Goal: Task Accomplishment & Management: Complete application form

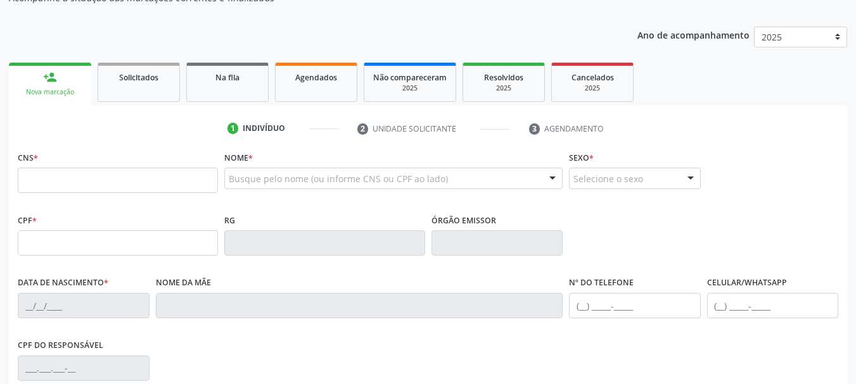
scroll to position [127, 0]
type input "898 0029 9067 3549"
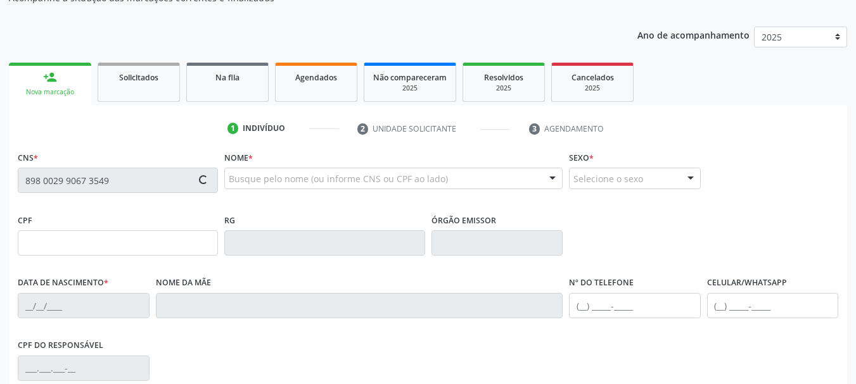
type input "073.354.354-55"
type input "[DATE]"
type input "[PERSON_NAME]"
type input "[PHONE_NUMBER]"
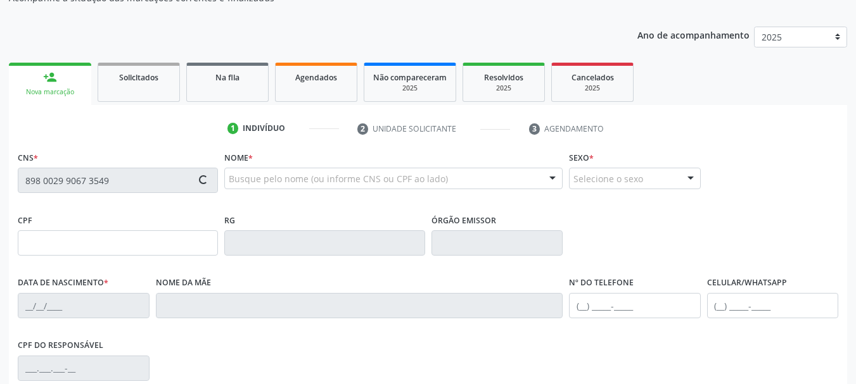
type input "S/N"
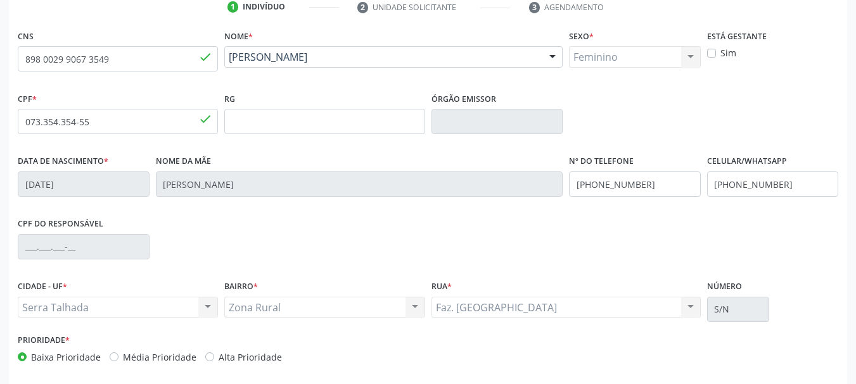
scroll to position [253, 0]
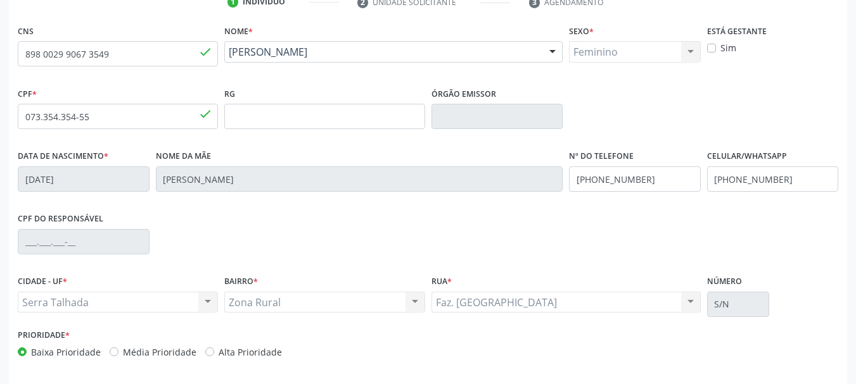
drag, startPoint x: 673, startPoint y: 164, endPoint x: 665, endPoint y: 176, distance: 14.6
click at [672, 165] on div "Nº do Telefone [PHONE_NUMBER]" at bounding box center [635, 169] width 132 height 45
click at [665, 177] on input "[PHONE_NUMBER]" at bounding box center [635, 179] width 132 height 25
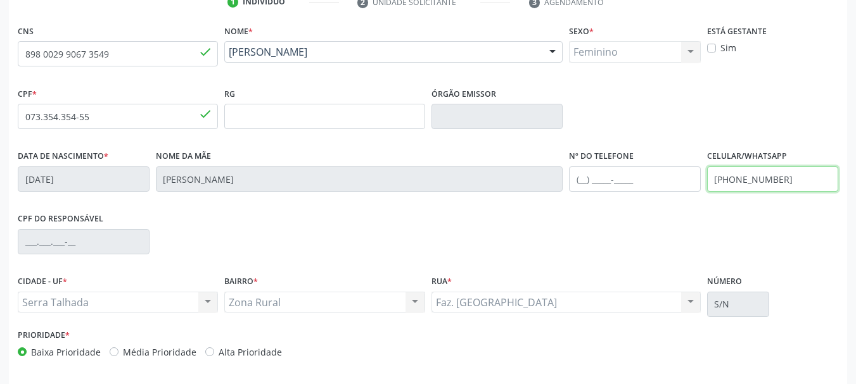
click at [780, 187] on input "[PHONE_NUMBER]" at bounding box center [773, 179] width 132 height 25
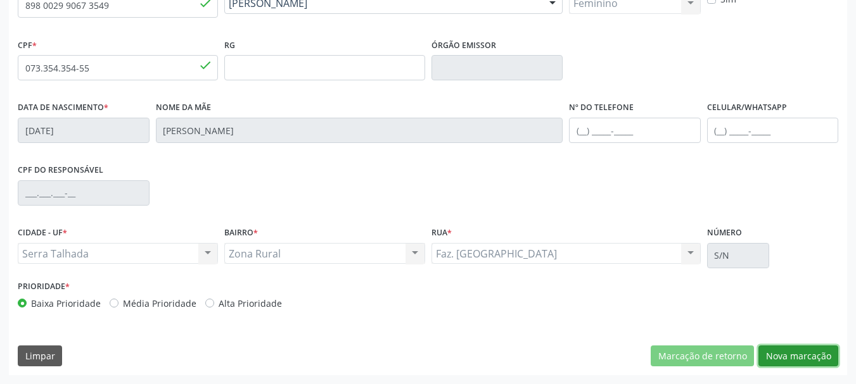
click at [791, 359] on button "Nova marcação" at bounding box center [798, 357] width 80 height 22
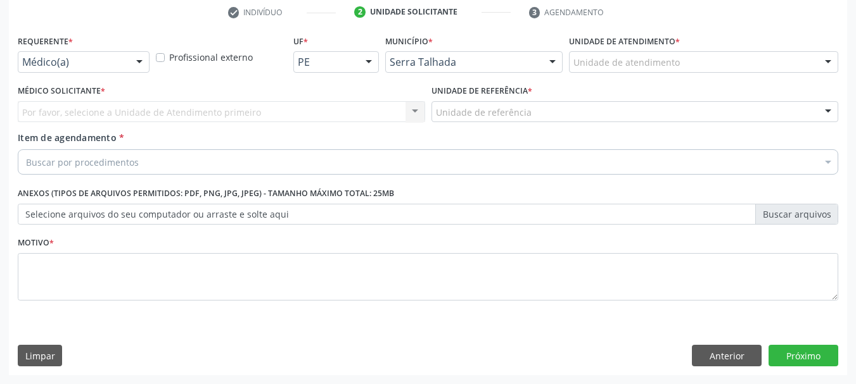
scroll to position [243, 0]
click at [64, 71] on div "Médico(a)" at bounding box center [84, 62] width 132 height 22
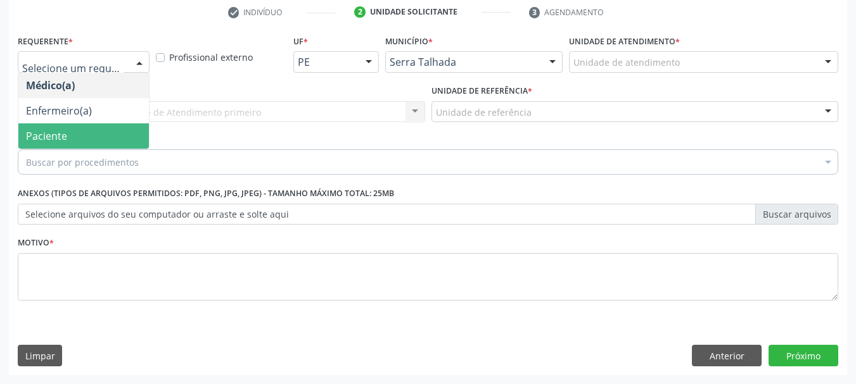
click at [66, 127] on span "Paciente" at bounding box center [83, 136] width 130 height 25
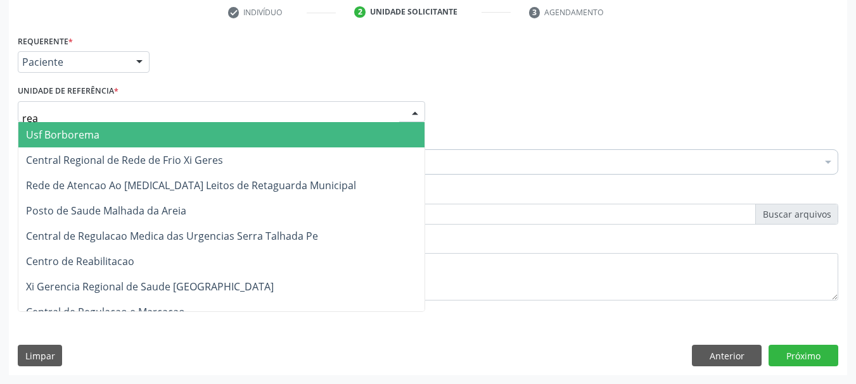
type input "reab"
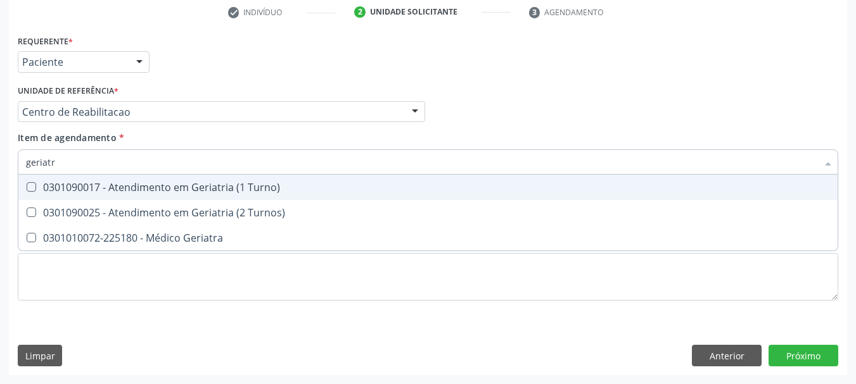
type input "geriatra"
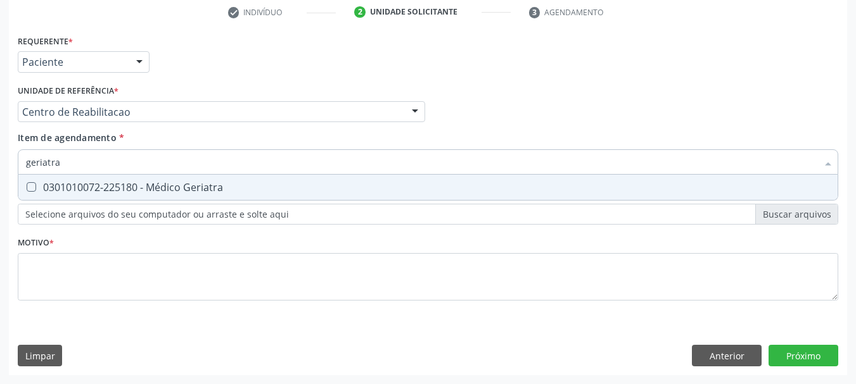
click at [132, 179] on span "0301010072-225180 - Médico Geriatra" at bounding box center [427, 187] width 819 height 25
checkbox Geriatra "true"
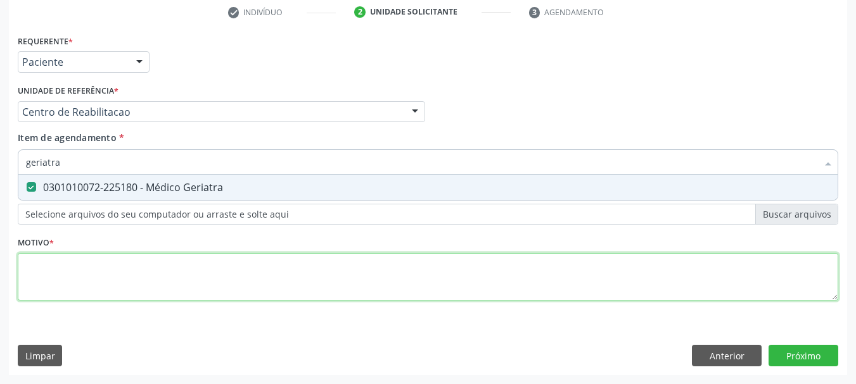
click at [91, 276] on div "Requerente * Paciente Médico(a) Enfermeiro(a) Paciente Nenhum resultado encontr…" at bounding box center [428, 175] width 820 height 287
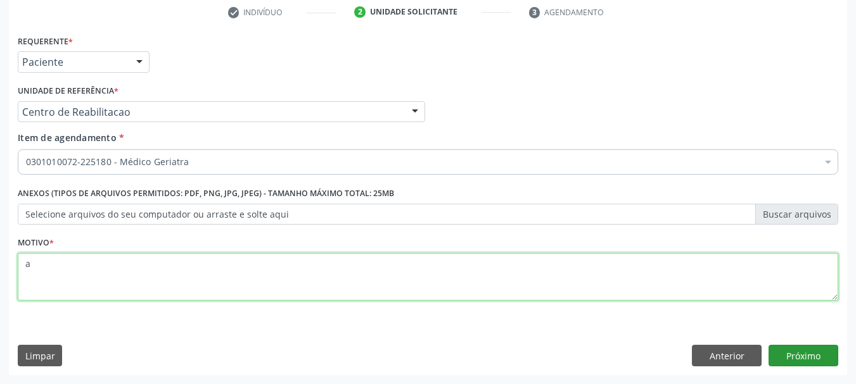
type textarea "a"
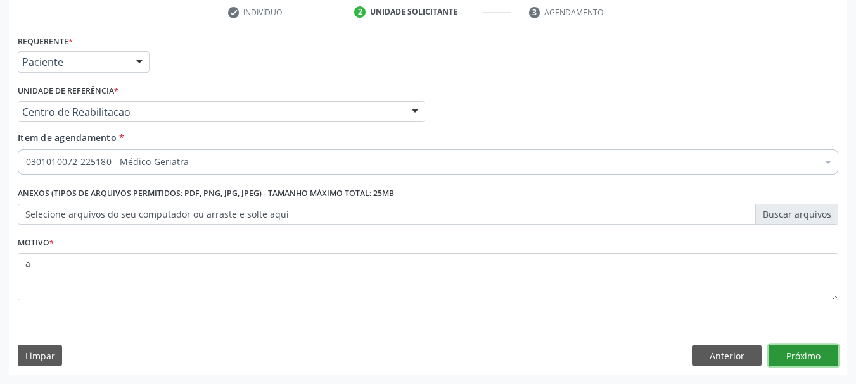
click at [809, 357] on button "Próximo" at bounding box center [803, 356] width 70 height 22
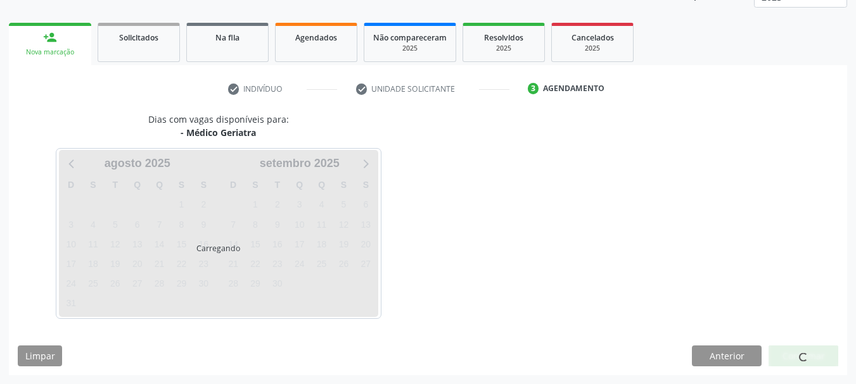
scroll to position [167, 0]
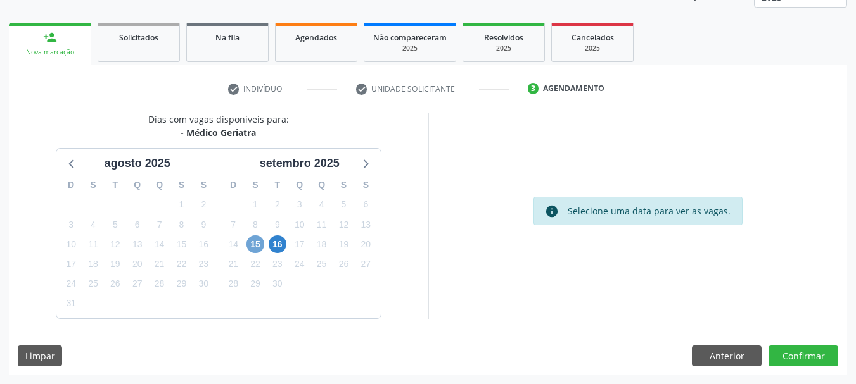
click at [255, 248] on span "15" at bounding box center [255, 245] width 18 height 18
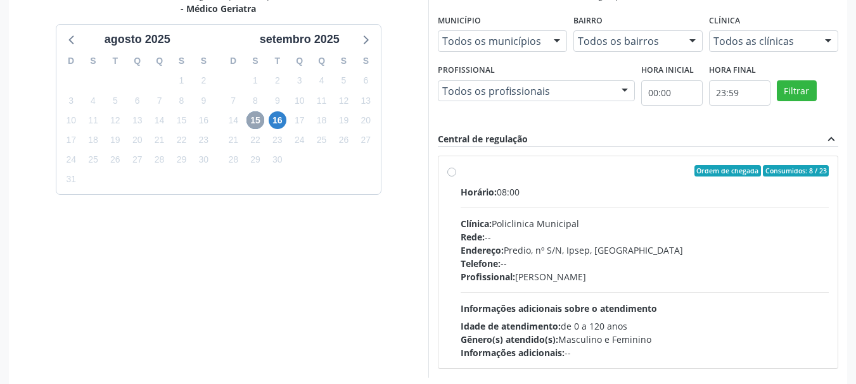
scroll to position [293, 0]
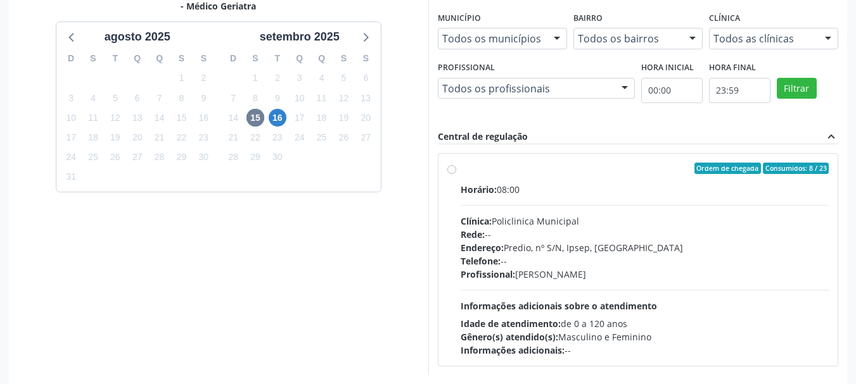
click at [557, 196] on div "Horário: 08:00 Clínica: Policlinica Municipal Rede: -- Endereço: Predio, nº S/N…" at bounding box center [644, 270] width 369 height 174
click at [456, 174] on input "Ordem de chegada Consumidos: 8 / 23 Horário: 08:00 Clínica: Policlinica Municip…" at bounding box center [451, 168] width 9 height 11
radio input "true"
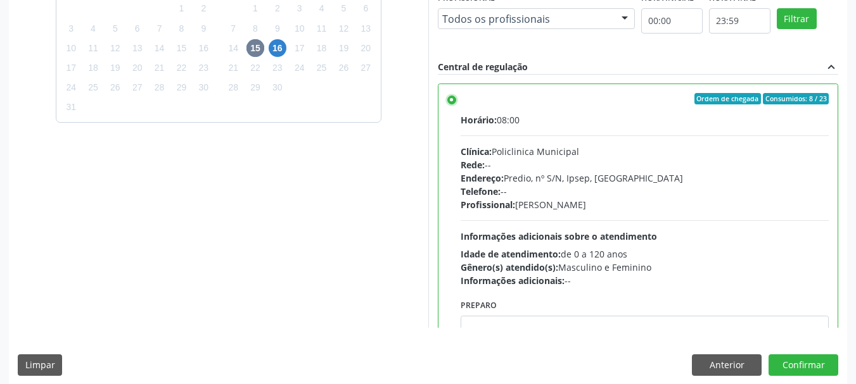
scroll to position [372, 0]
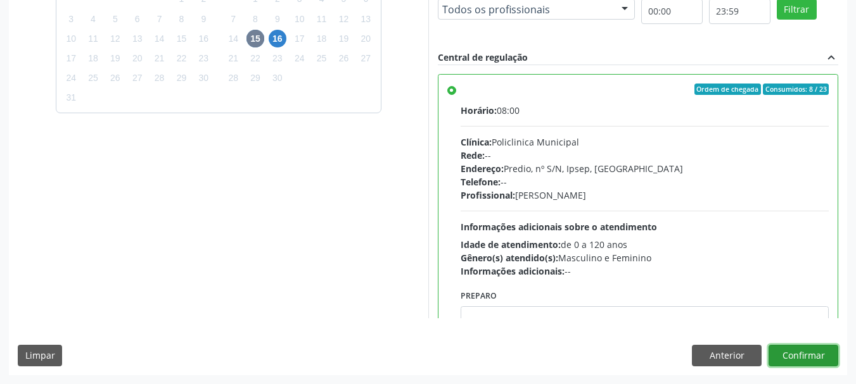
click at [809, 357] on button "Confirmar" at bounding box center [803, 356] width 70 height 22
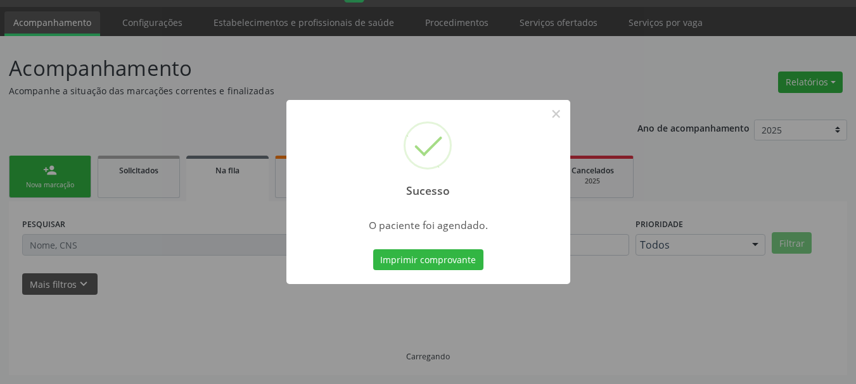
scroll to position [34, 0]
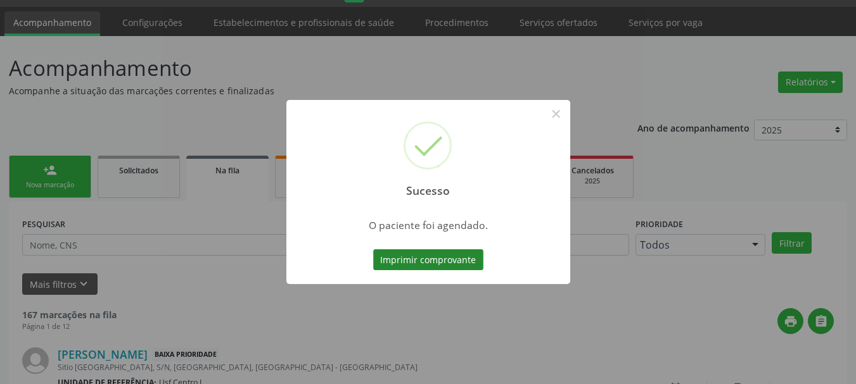
click at [396, 264] on button "Imprimir comprovante" at bounding box center [428, 261] width 110 height 22
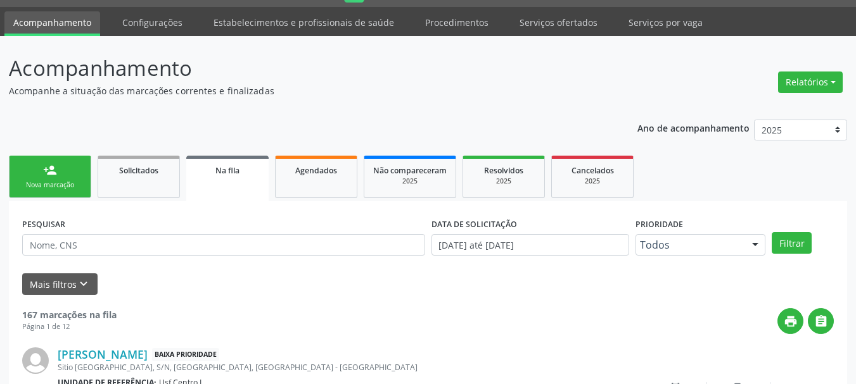
click at [17, 170] on link "person_add Nova marcação" at bounding box center [50, 177] width 82 height 42
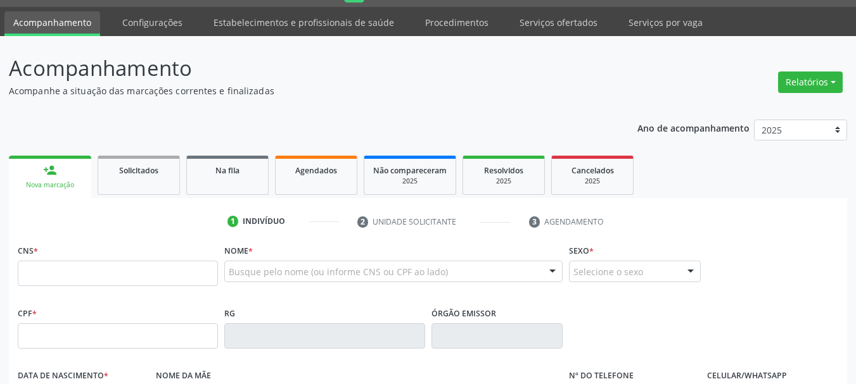
scroll to position [97, 0]
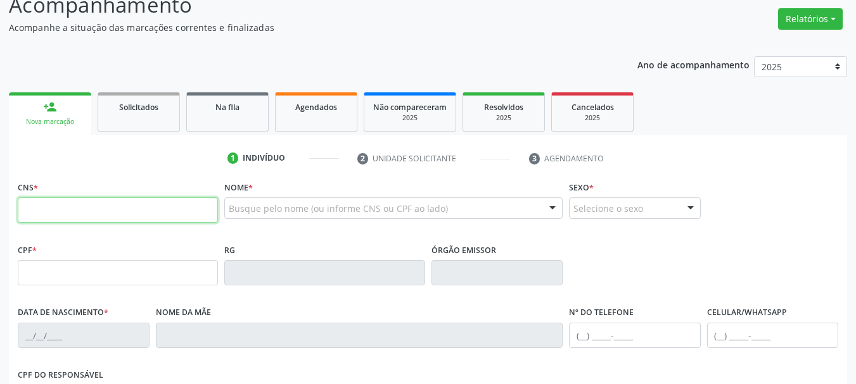
click at [72, 206] on input "text" at bounding box center [118, 210] width 200 height 25
type input "708 2021 1328 0947"
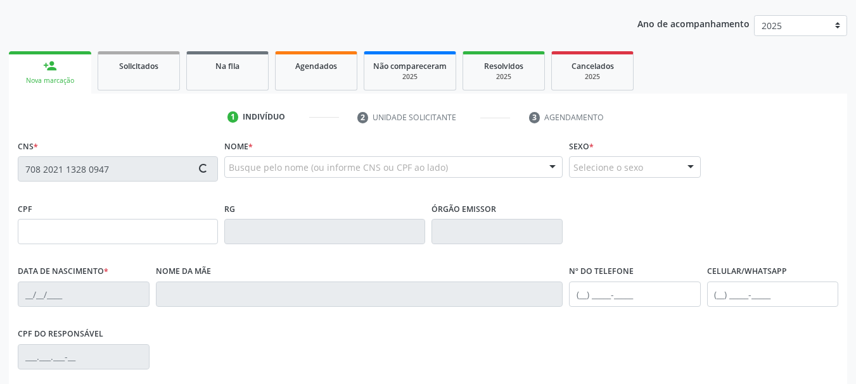
scroll to position [160, 0]
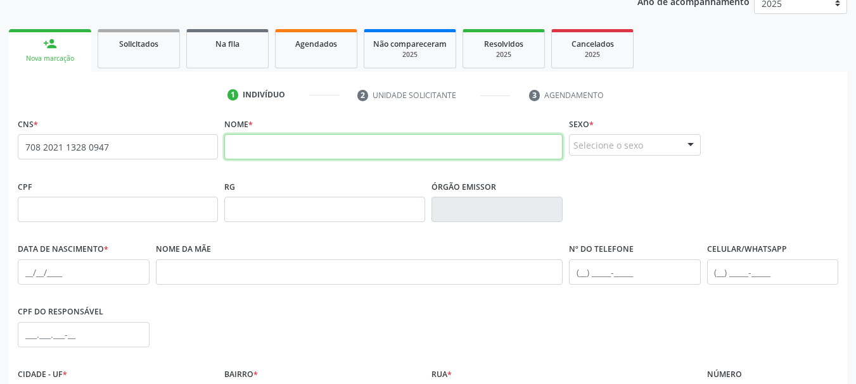
click at [326, 144] on input "text" at bounding box center [393, 146] width 338 height 25
type input "m"
type input "[PERSON_NAME]"
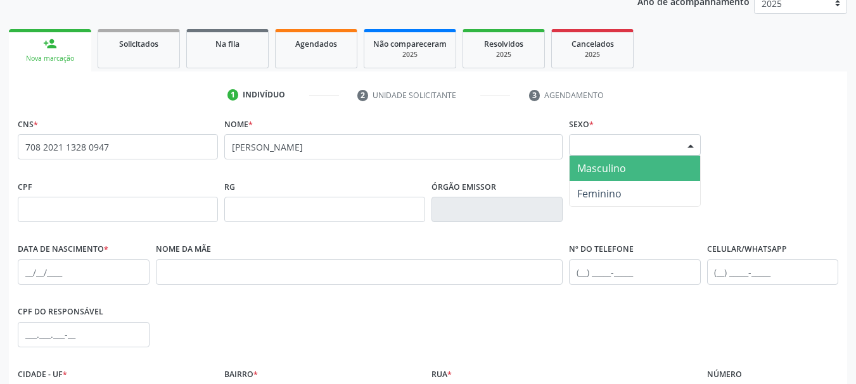
click at [590, 151] on div "Selecione o sexo" at bounding box center [635, 145] width 132 height 22
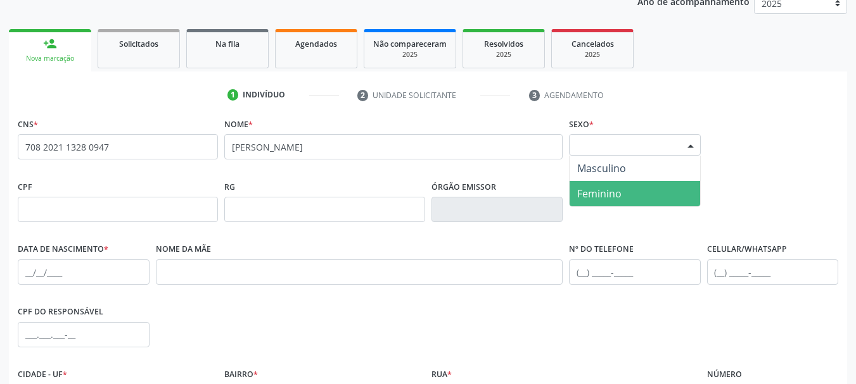
click at [598, 197] on span "Feminino" at bounding box center [599, 194] width 44 height 14
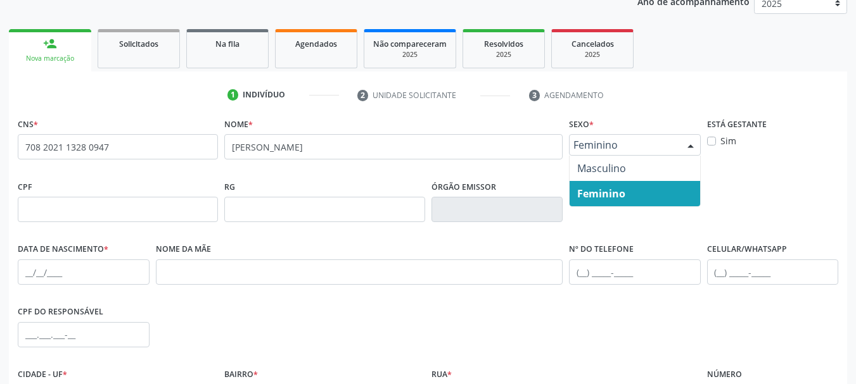
click at [621, 141] on span "Feminino" at bounding box center [623, 145] width 101 height 13
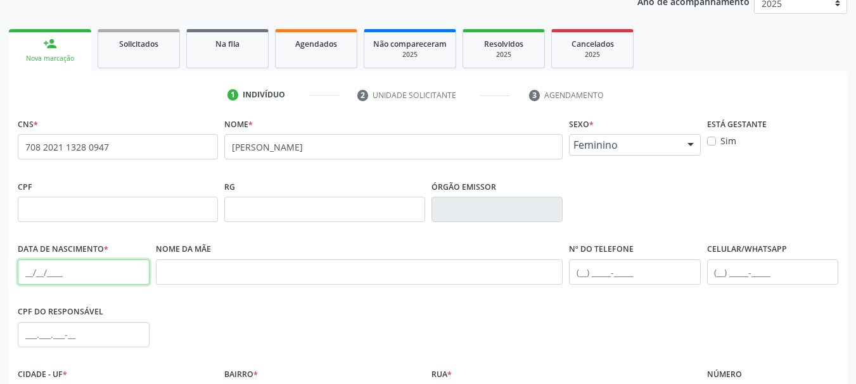
click at [50, 270] on input "text" at bounding box center [84, 272] width 132 height 25
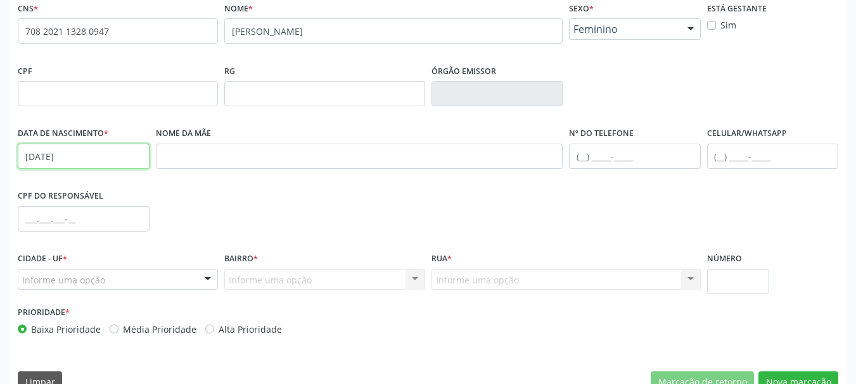
scroll to position [302, 0]
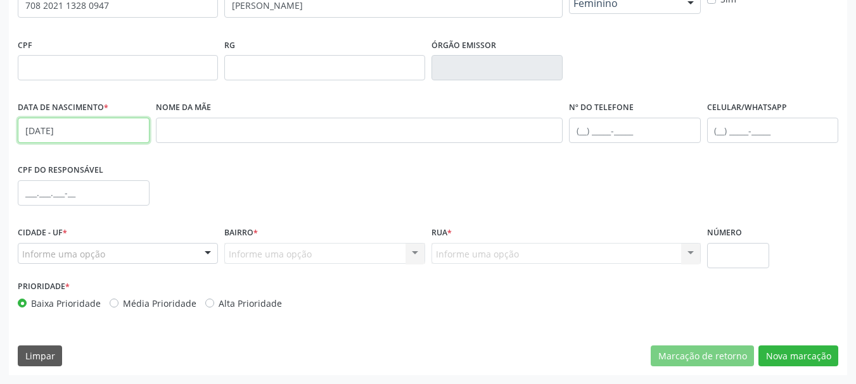
type input "[DATE]"
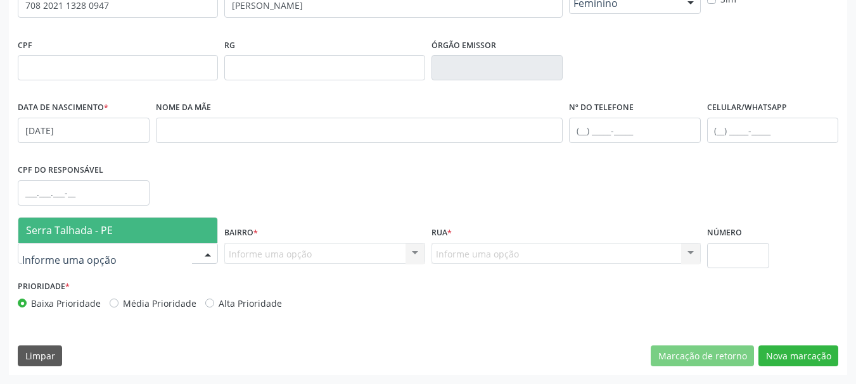
click at [103, 229] on span "Serra Talhada - PE" at bounding box center [69, 231] width 87 height 14
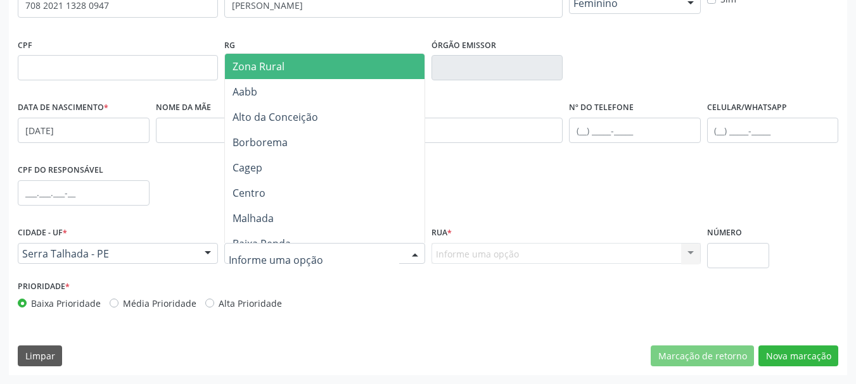
click at [301, 56] on span "Zona Rural" at bounding box center [326, 66] width 203 height 25
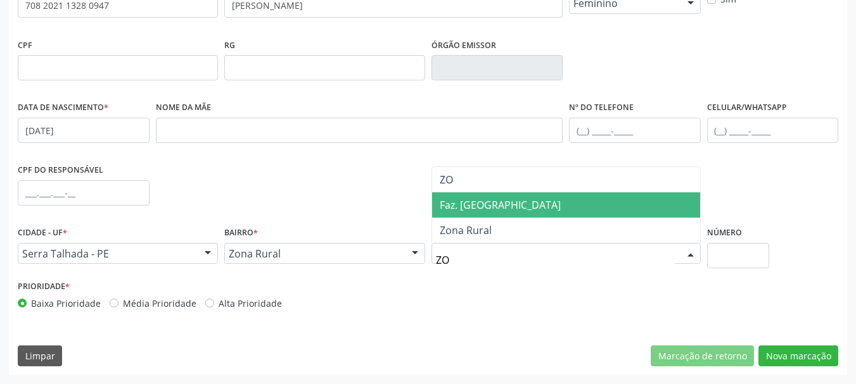
type input "ZON"
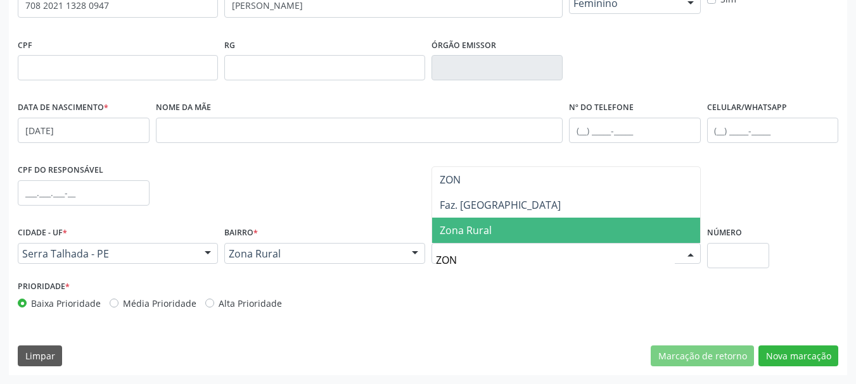
click at [494, 222] on span "Zona Rural" at bounding box center [566, 230] width 268 height 25
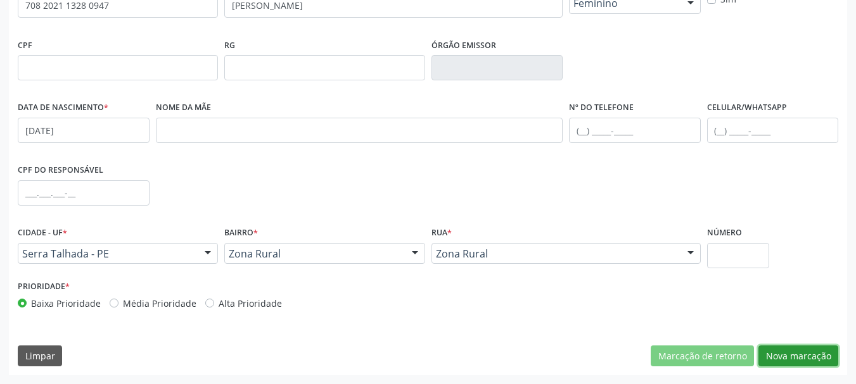
click at [811, 357] on button "Nova marcação" at bounding box center [798, 357] width 80 height 22
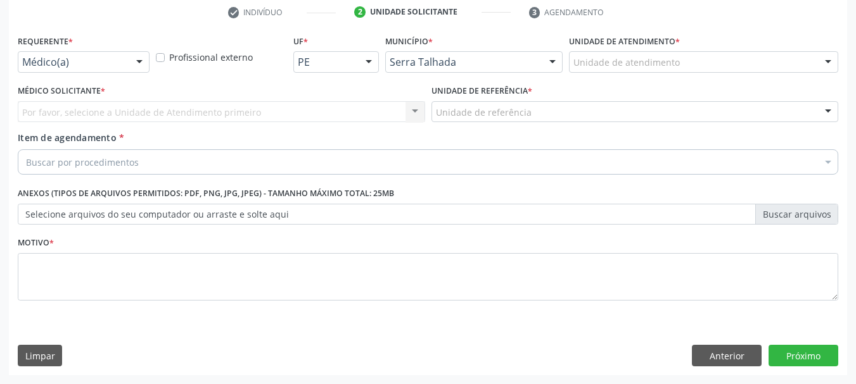
scroll to position [243, 0]
click at [85, 50] on div "Requerente * Médico(a) Médico(a) Enfermeiro(a) Paciente Nenhum resultado encont…" at bounding box center [84, 52] width 132 height 41
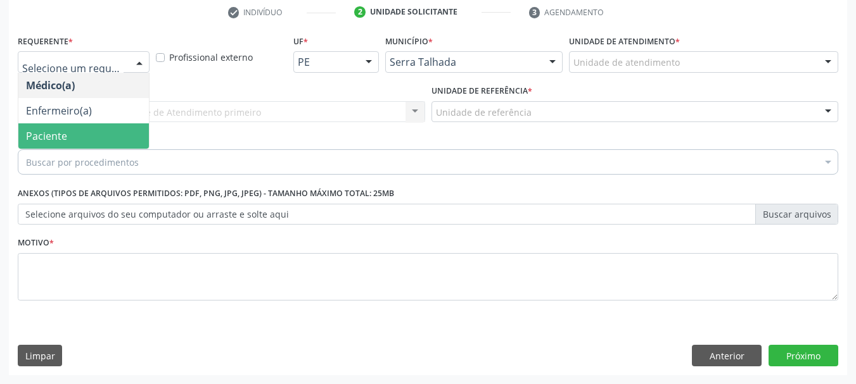
click at [64, 143] on span "Paciente" at bounding box center [46, 136] width 41 height 14
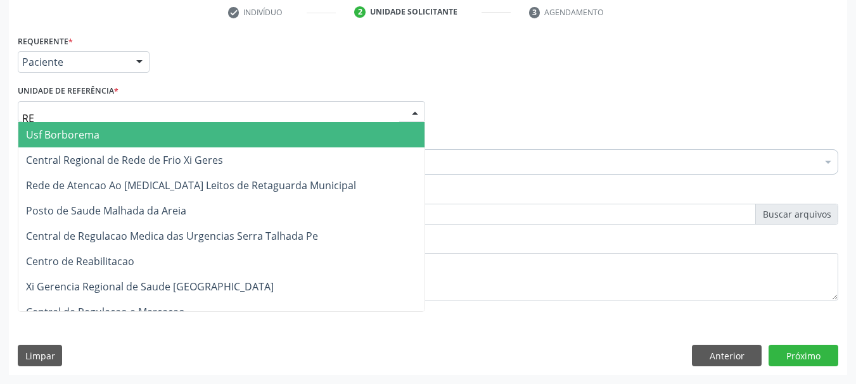
type input "REA"
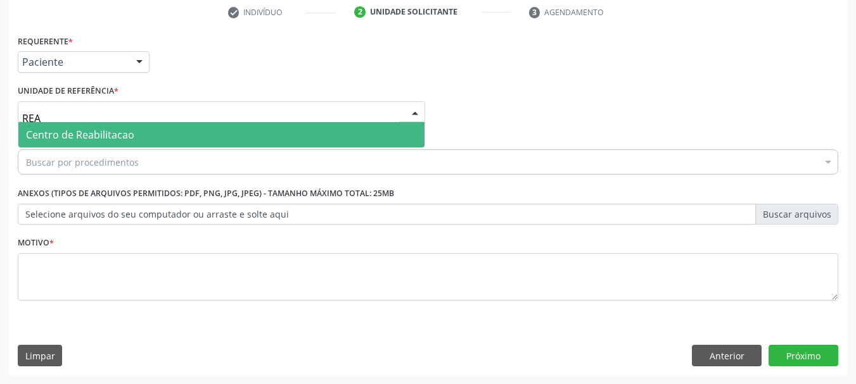
click at [70, 130] on span "Centro de Reabilitacao" at bounding box center [80, 135] width 108 height 14
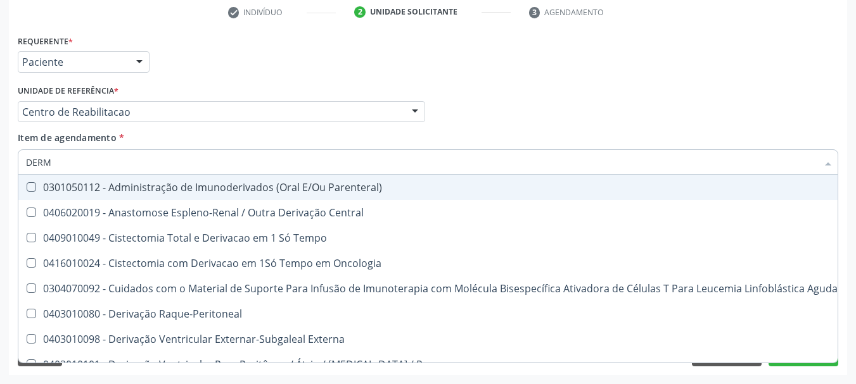
type input "DERMA"
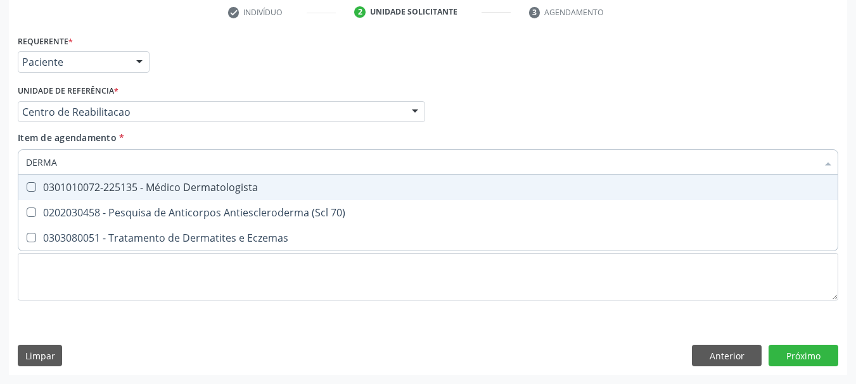
click at [117, 182] on div "0301010072-225135 - Médico Dermatologista" at bounding box center [428, 187] width 804 height 10
checkbox Dermatologista "true"
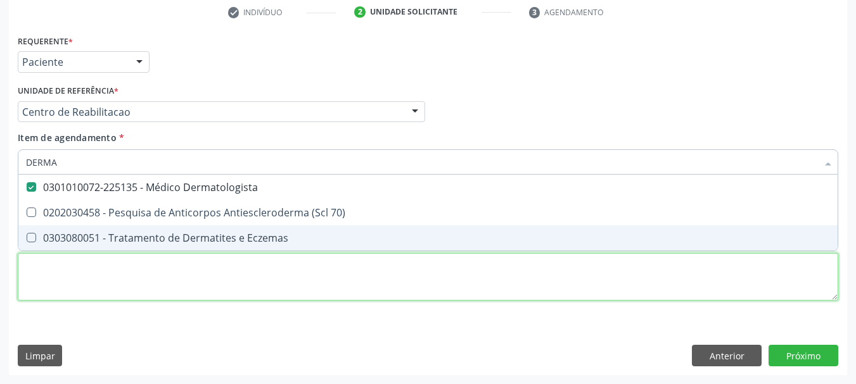
click at [92, 296] on div "Requerente * Paciente Médico(a) Enfermeiro(a) Paciente Nenhum resultado encontr…" at bounding box center [428, 175] width 820 height 287
checkbox 70\) "true"
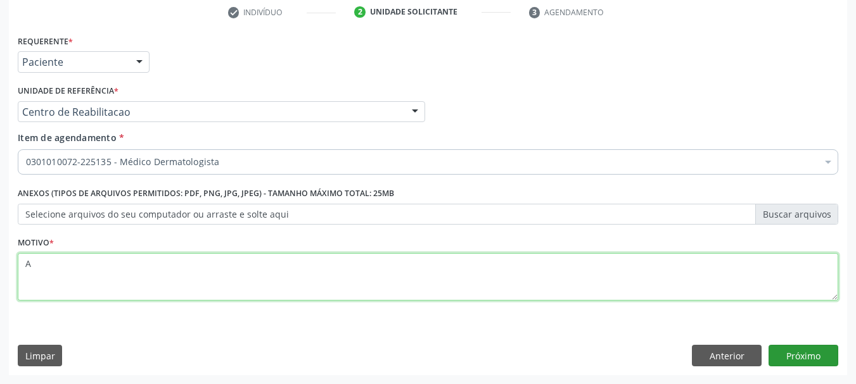
type textarea "A"
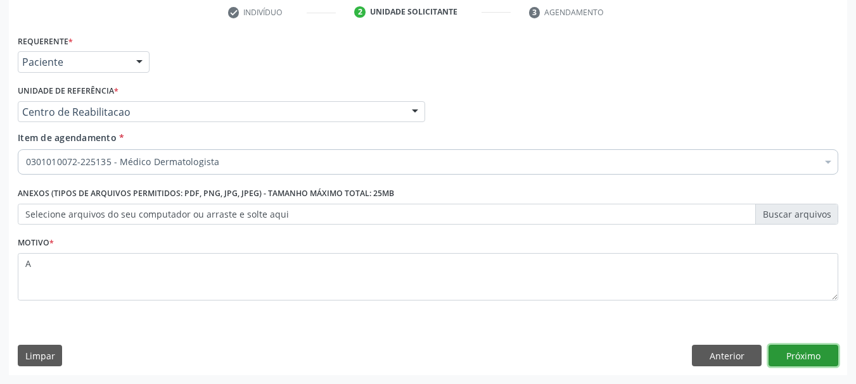
click at [808, 362] on button "Próximo" at bounding box center [803, 356] width 70 height 22
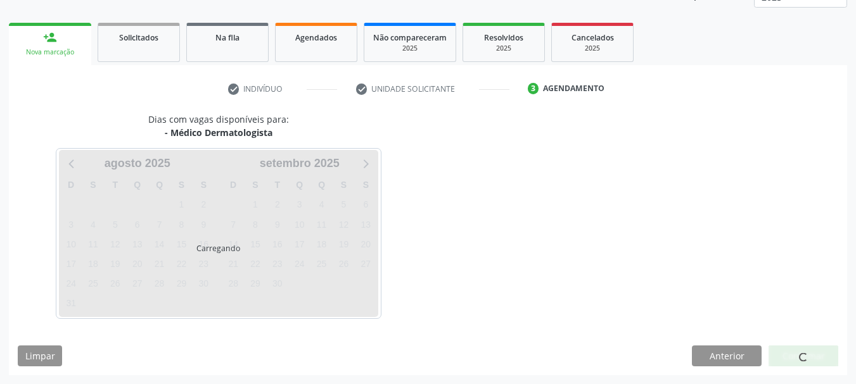
scroll to position [167, 0]
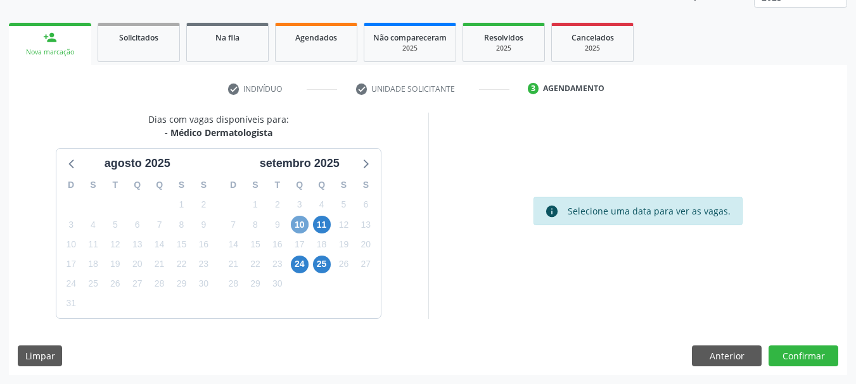
click at [293, 221] on span "10" at bounding box center [300, 225] width 18 height 18
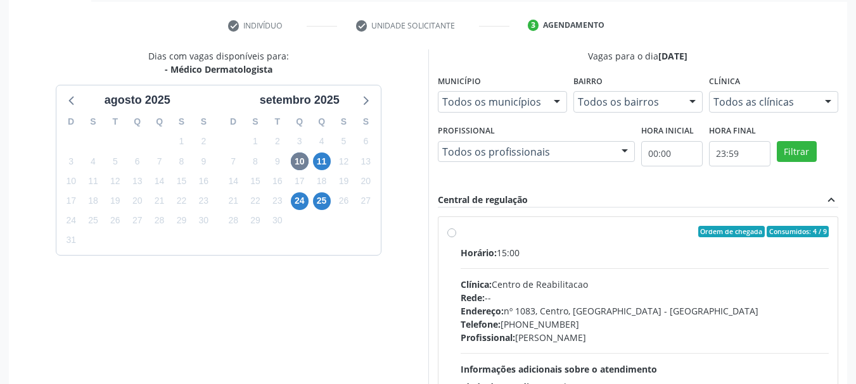
click at [540, 248] on div "Horário: 15:00" at bounding box center [644, 252] width 369 height 13
click at [456, 238] on input "Ordem de chegada Consumidos: 4 / 9 Horário: 15:00 Clínica: Centro de Reabilitac…" at bounding box center [451, 231] width 9 height 11
radio input "true"
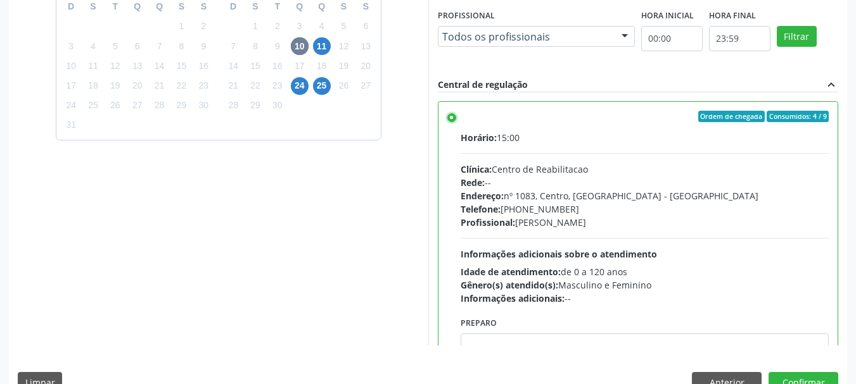
scroll to position [372, 0]
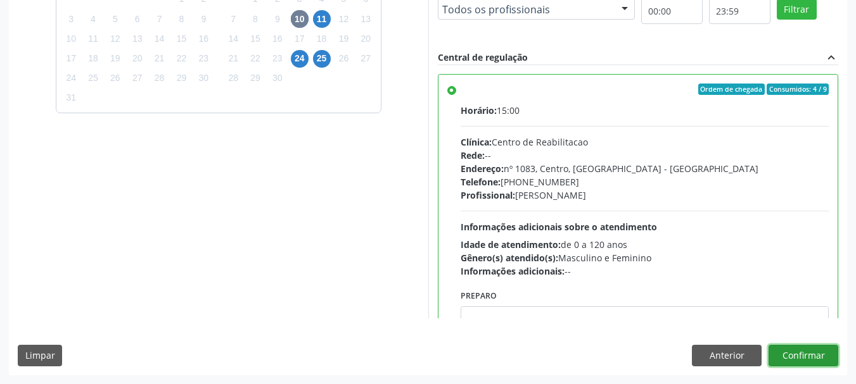
click at [801, 357] on button "Confirmar" at bounding box center [803, 356] width 70 height 22
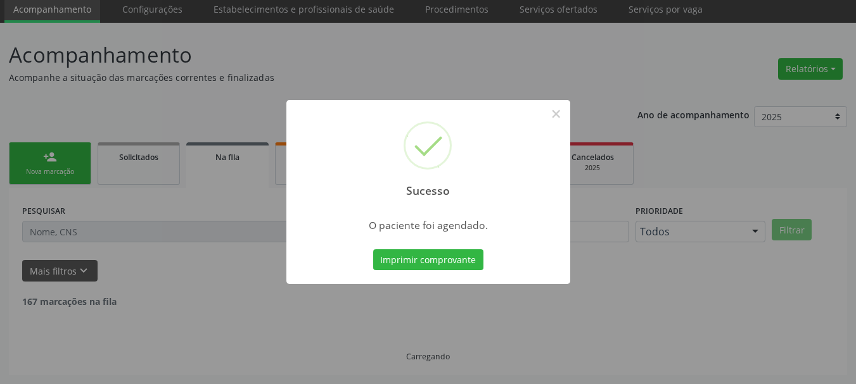
scroll to position [34, 0]
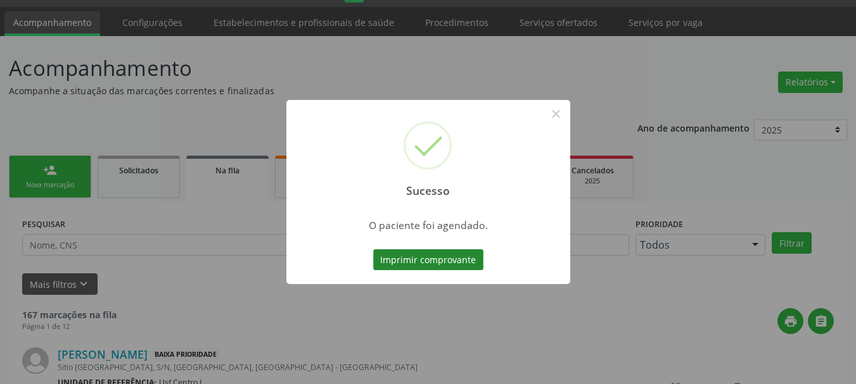
click at [431, 260] on button "Imprimir comprovante" at bounding box center [428, 261] width 110 height 22
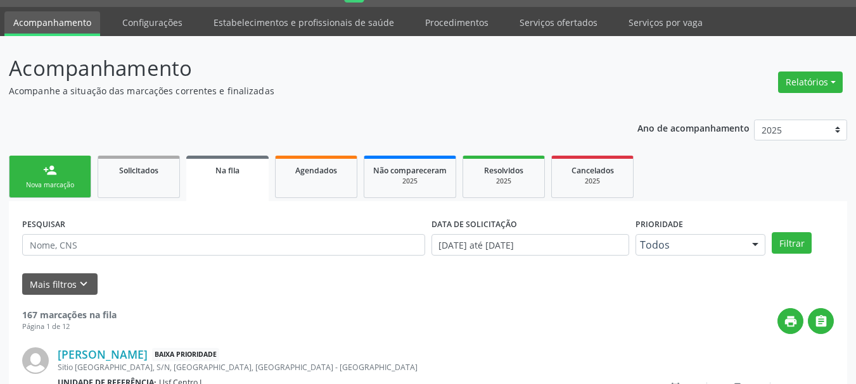
click at [45, 167] on div "person_add" at bounding box center [50, 170] width 14 height 14
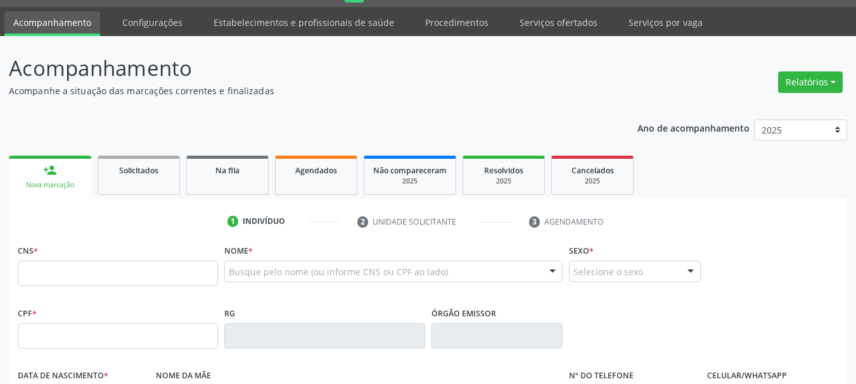
scroll to position [97, 0]
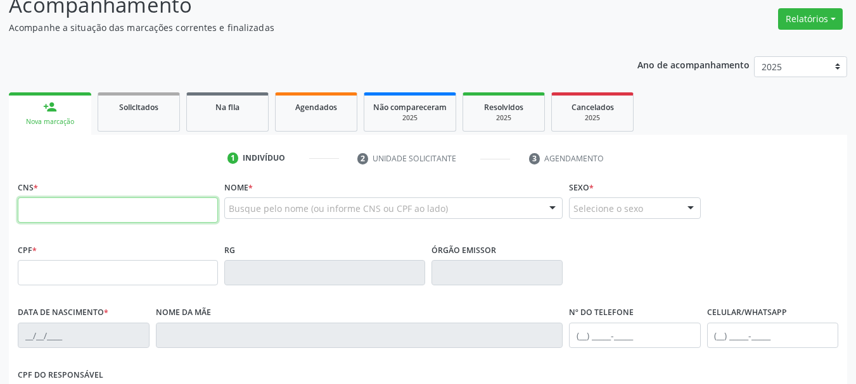
click at [96, 211] on input "text" at bounding box center [118, 210] width 200 height 25
paste input "705 1074 3455 2470"
type input "705 1074 3455 2470"
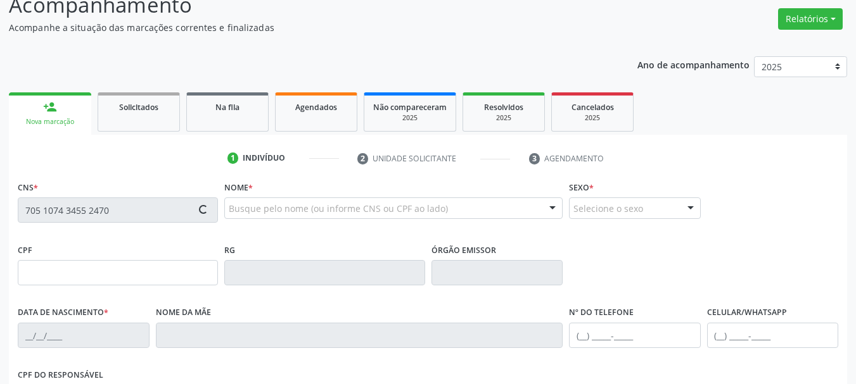
type input "227.128.604-20"
type input "1[DATE]"
type input "[PERSON_NAME]"
type input "[PHONE_NUMBER]"
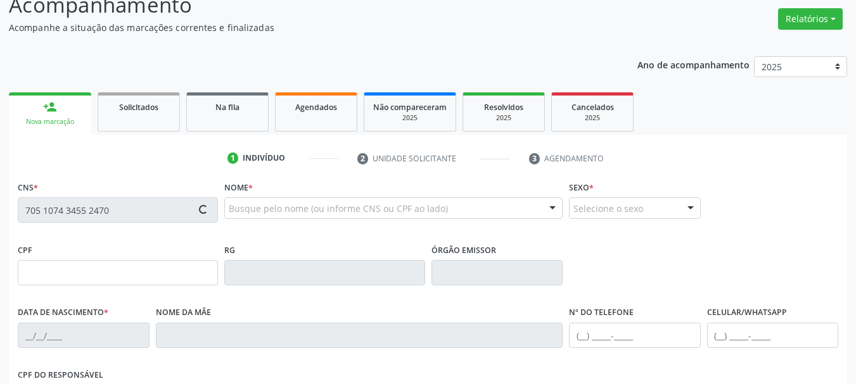
type input "617"
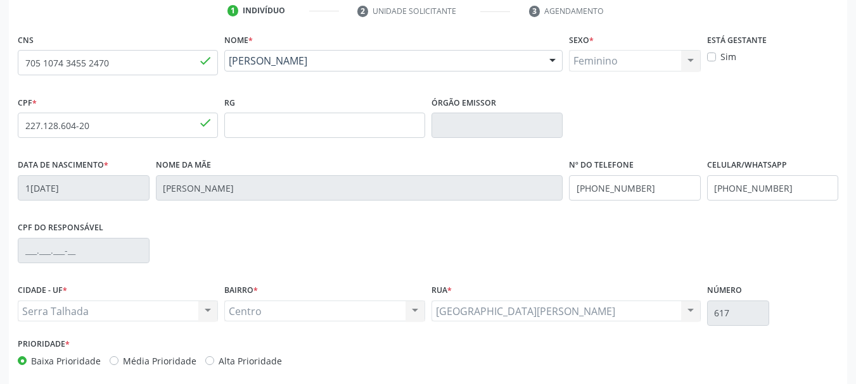
scroll to position [287, 0]
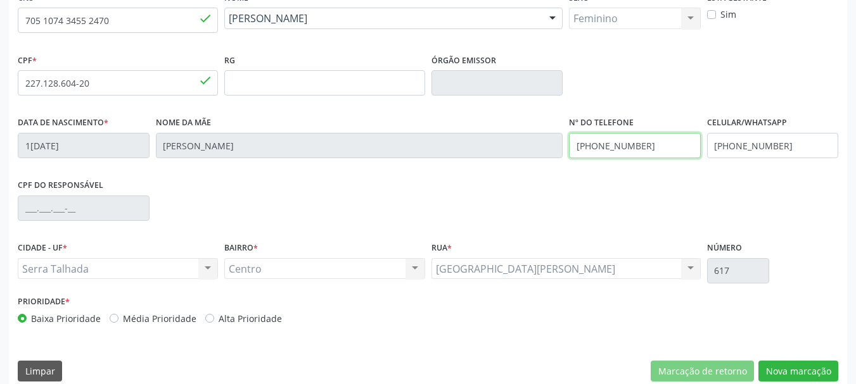
click at [635, 147] on input "[PHONE_NUMBER]" at bounding box center [635, 145] width 132 height 25
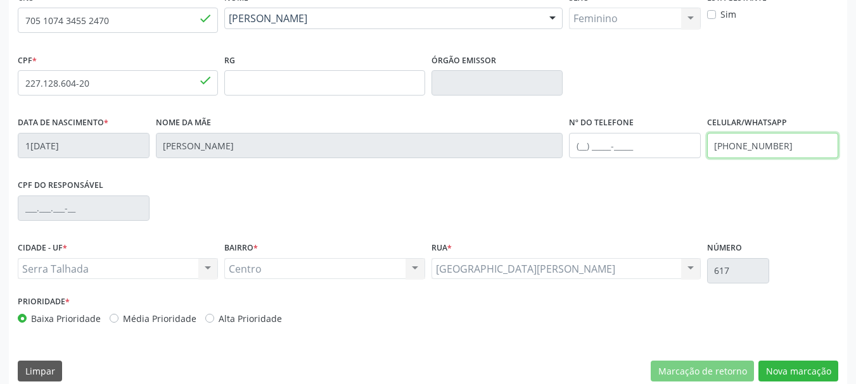
click at [722, 149] on input "[PHONE_NUMBER]" at bounding box center [773, 145] width 132 height 25
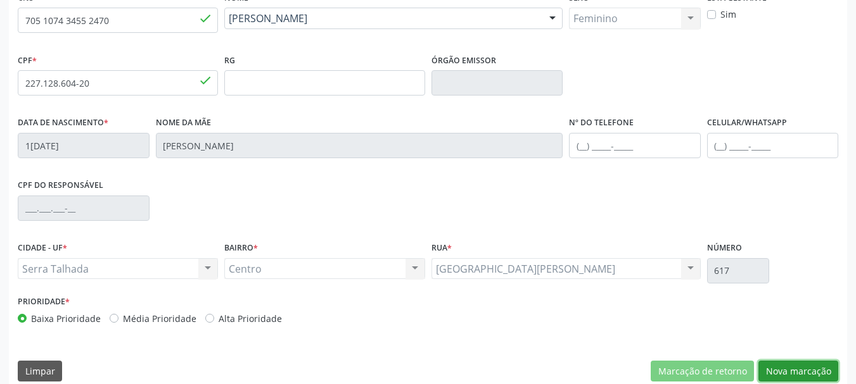
click at [804, 376] on button "Nova marcação" at bounding box center [798, 372] width 80 height 22
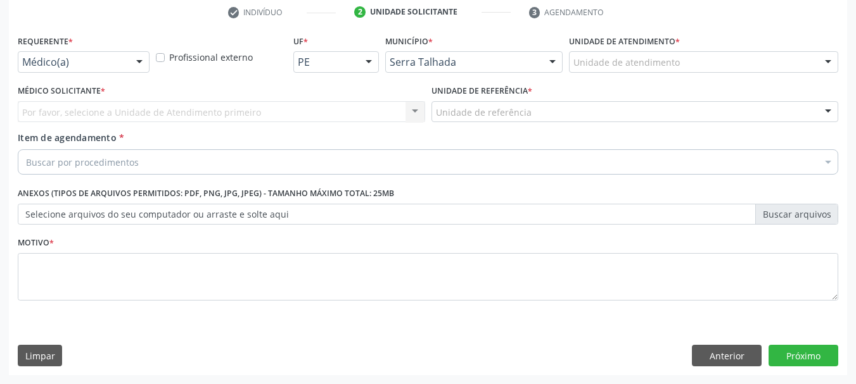
scroll to position [243, 0]
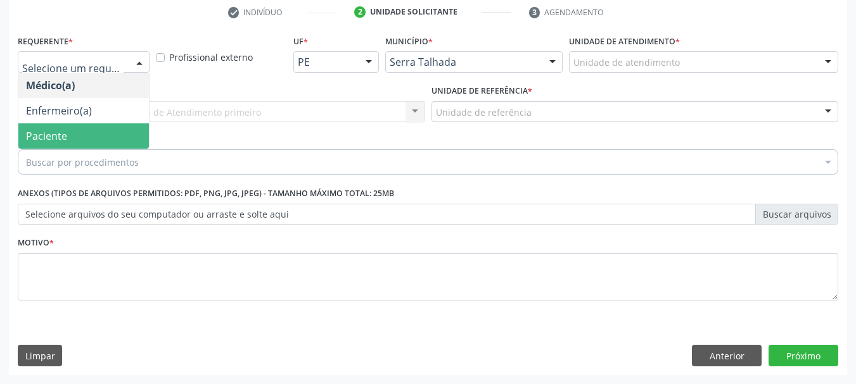
click at [68, 136] on span "Paciente" at bounding box center [83, 136] width 130 height 25
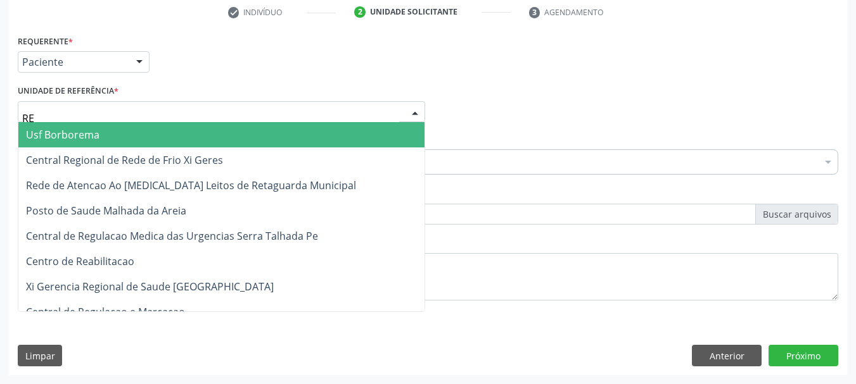
type input "REA"
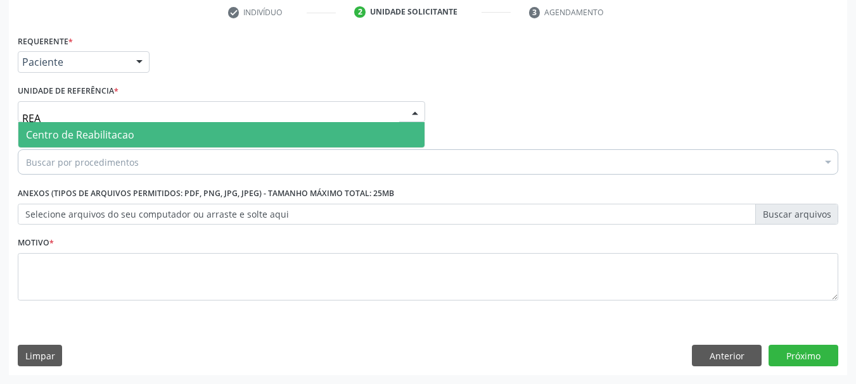
click at [101, 124] on span "Centro de Reabilitacao" at bounding box center [221, 134] width 406 height 25
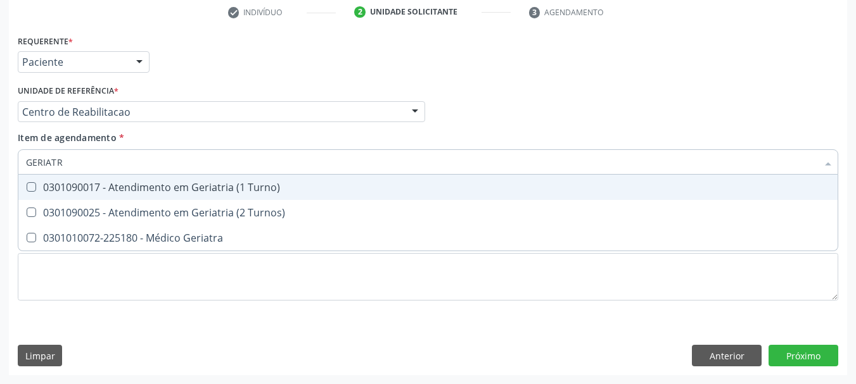
type input "GERIATRA"
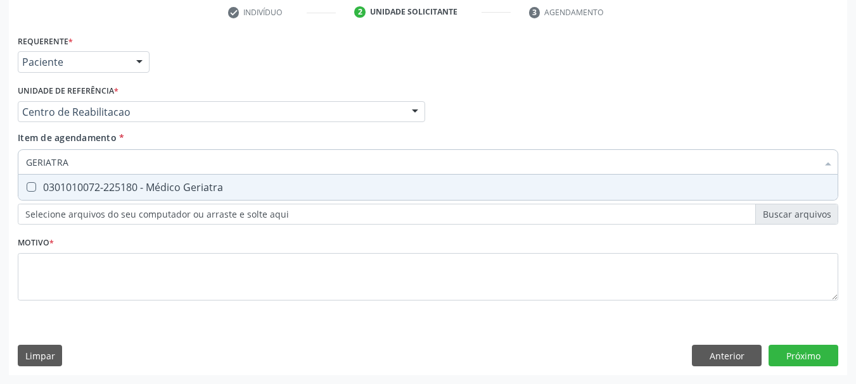
click at [127, 179] on span "0301010072-225180 - Médico Geriatra" at bounding box center [427, 187] width 819 height 25
checkbox Geriatra "true"
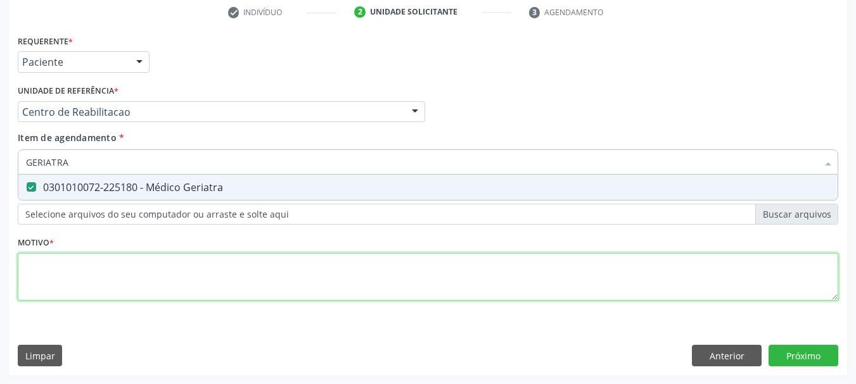
click at [105, 289] on div "Requerente * Paciente Médico(a) Enfermeiro(a) Paciente Nenhum resultado encontr…" at bounding box center [428, 175] width 820 height 287
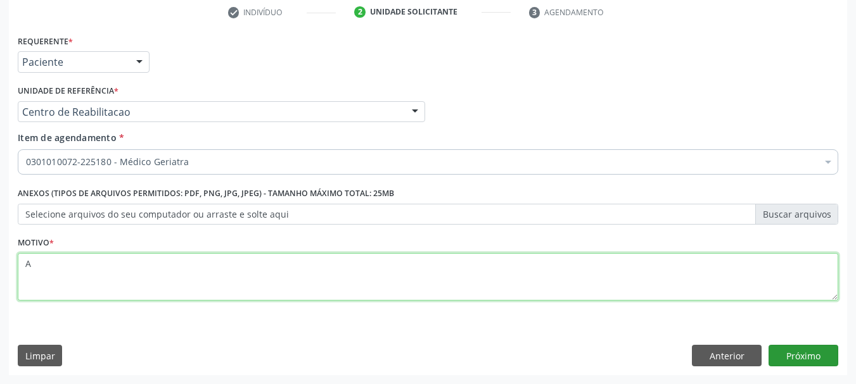
type textarea "A"
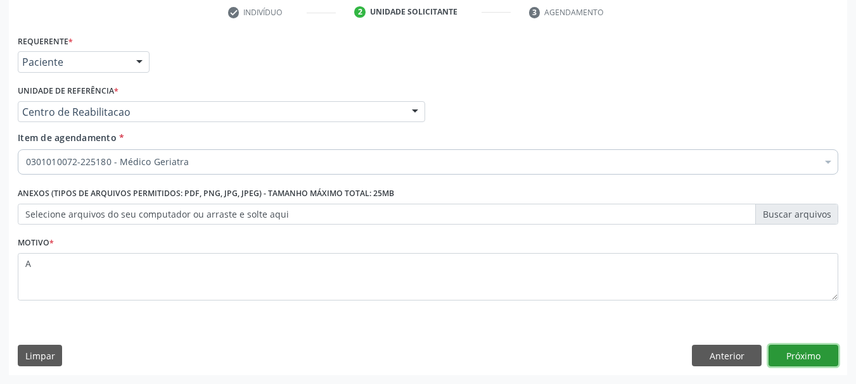
click at [805, 360] on button "Próximo" at bounding box center [803, 356] width 70 height 22
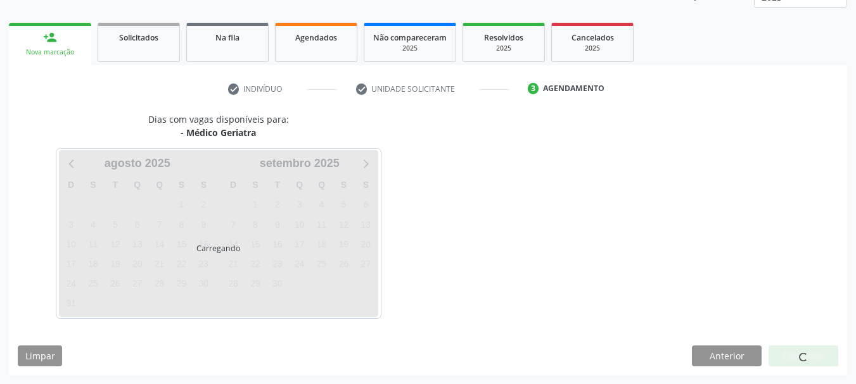
scroll to position [167, 0]
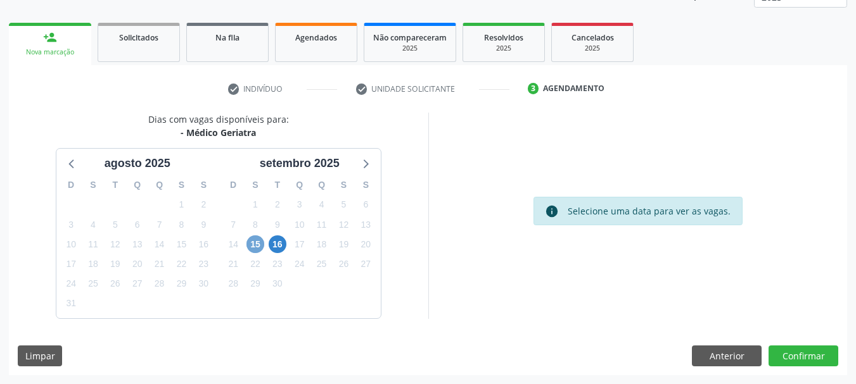
click at [253, 244] on span "15" at bounding box center [255, 245] width 18 height 18
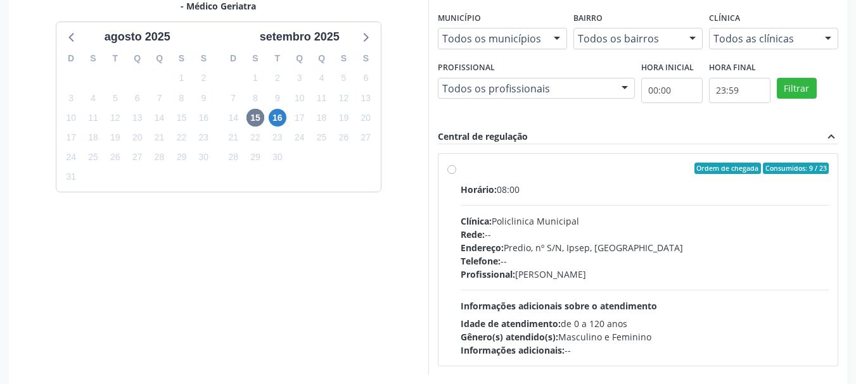
click at [480, 206] on div "Horário: 08:00 Clínica: Policlinica Municipal Rede: -- Endereço: Predio, nº S/N…" at bounding box center [644, 270] width 369 height 174
click at [456, 174] on input "Ordem de chegada Consumidos: 9 / 23 Horário: 08:00 Clínica: Policlinica Municip…" at bounding box center [451, 168] width 9 height 11
radio input "true"
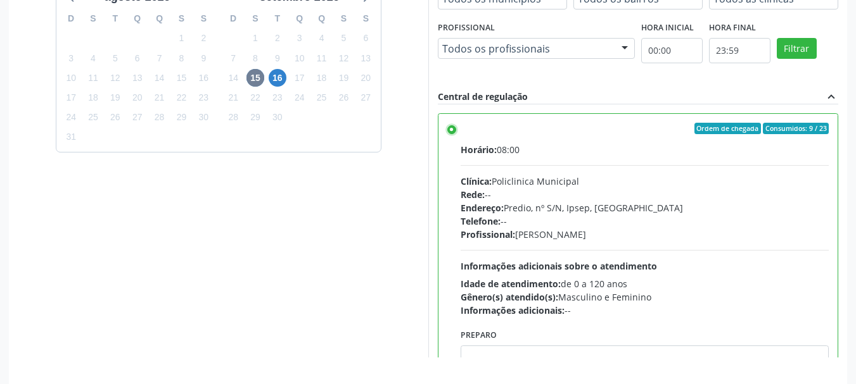
scroll to position [372, 0]
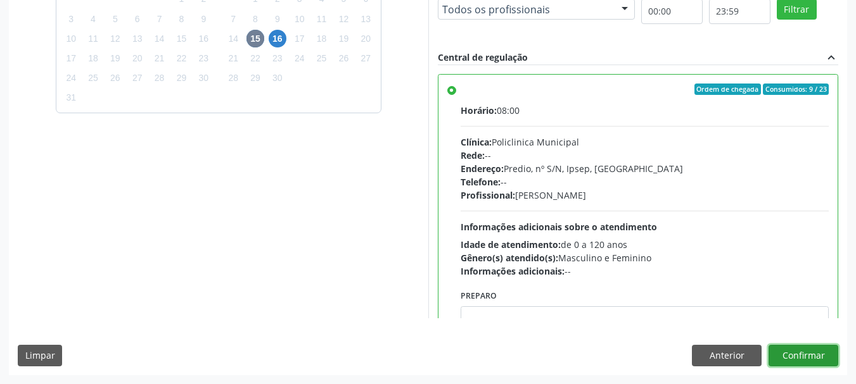
click at [792, 355] on button "Confirmar" at bounding box center [803, 356] width 70 height 22
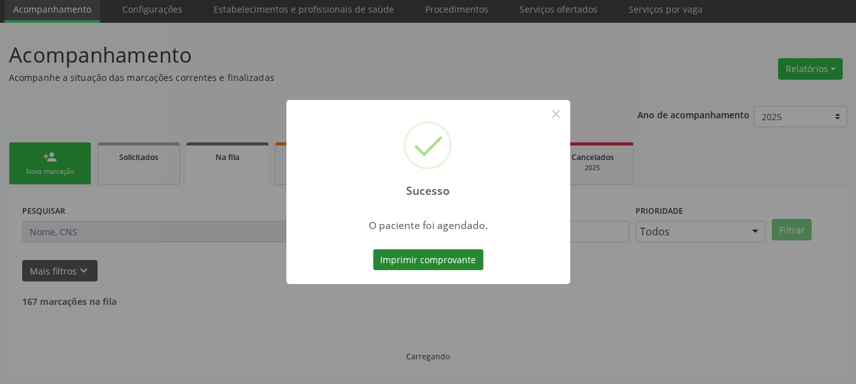
scroll to position [34, 0]
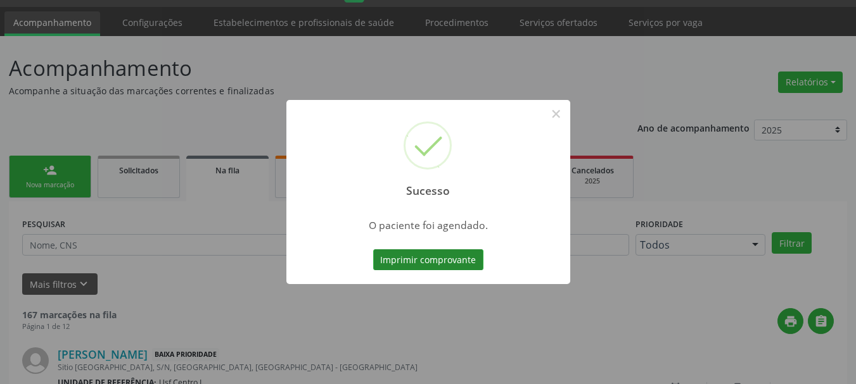
click at [422, 257] on button "Imprimir comprovante" at bounding box center [428, 261] width 110 height 22
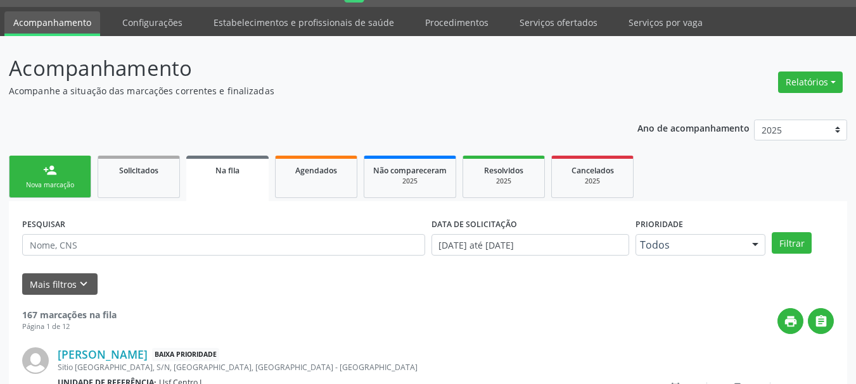
click at [39, 172] on link "person_add Nova marcação" at bounding box center [50, 177] width 82 height 42
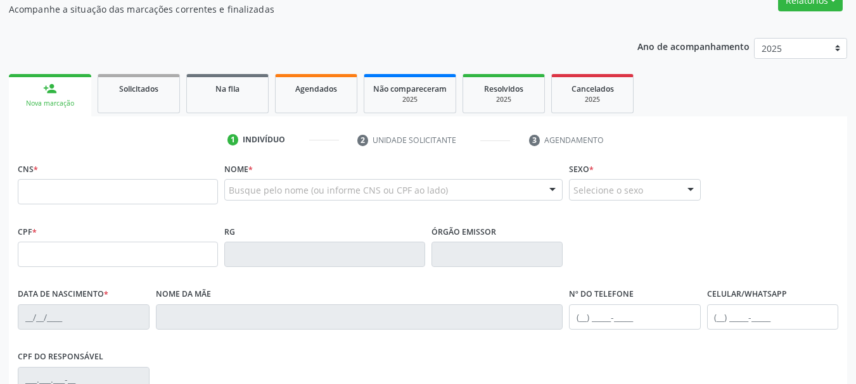
scroll to position [127, 0]
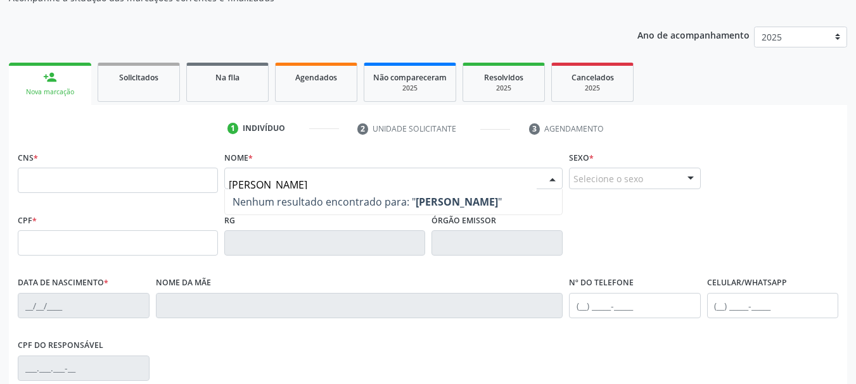
type input "[PERSON_NAME]"
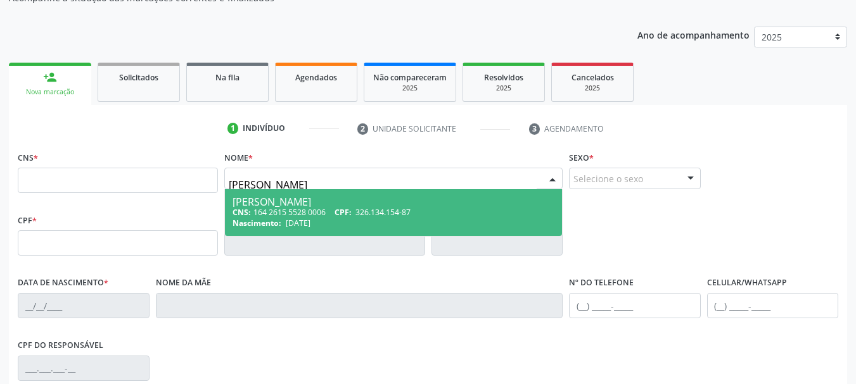
click at [275, 197] on div "[PERSON_NAME]" at bounding box center [393, 202] width 322 height 10
type input "164 2615 5528 0006"
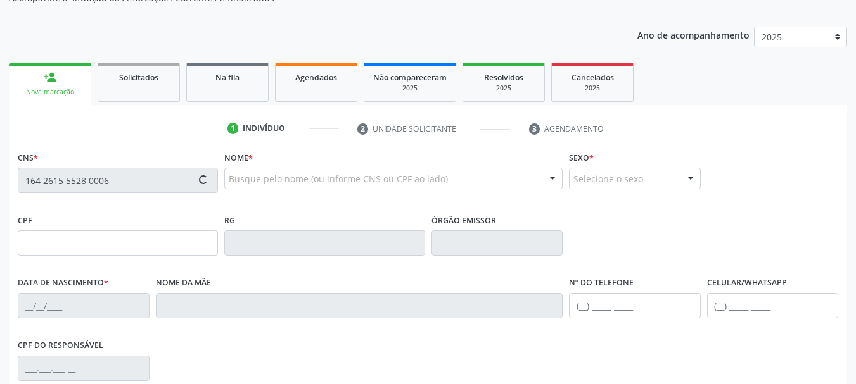
type input "326.134.154-87"
type input "[DATE]"
type input "[PERSON_NAME]"
type input "[PHONE_NUMBER]"
type input "336"
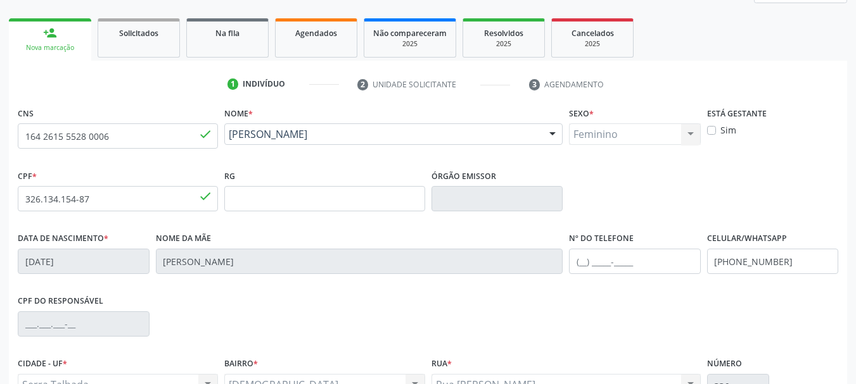
scroll to position [190, 0]
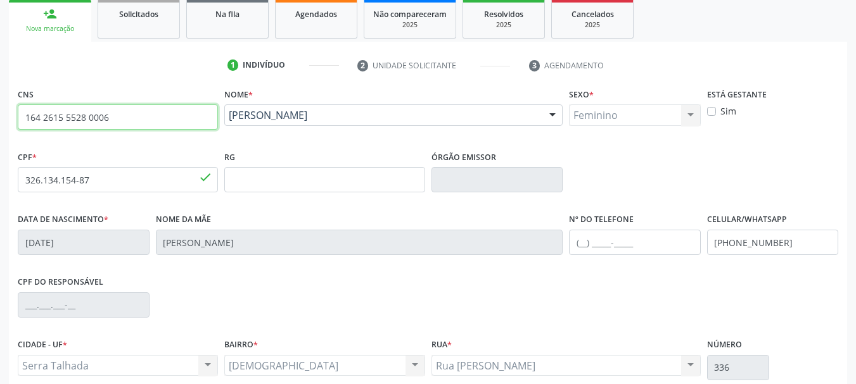
click at [65, 121] on input "164 2615 5528 0006" at bounding box center [118, 117] width 200 height 25
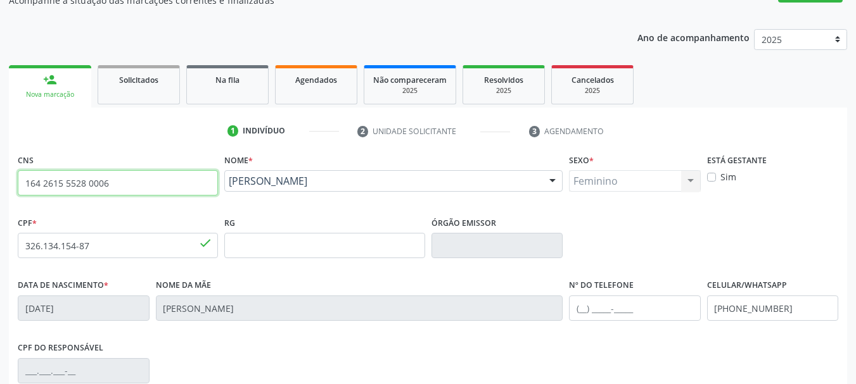
scroll to position [0, 0]
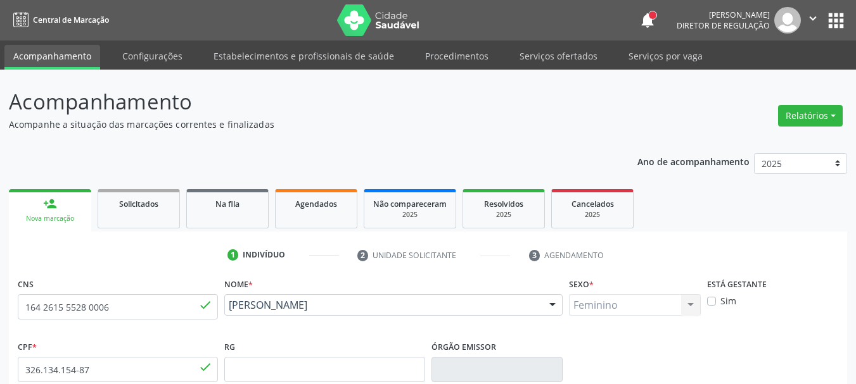
click at [58, 52] on link "Acompanhamento" at bounding box center [52, 57] width 96 height 25
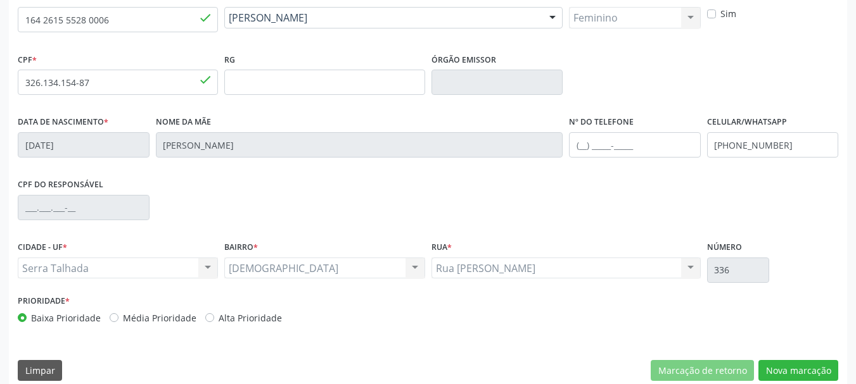
scroll to position [302, 0]
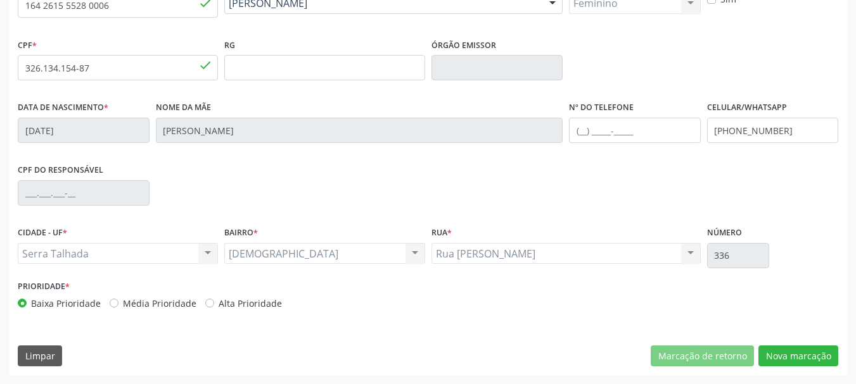
click at [764, 343] on div "CNS 164 2615 5528 0006 done Nome * [PERSON_NAME] [PERSON_NAME] CNS: 164 2615 55…" at bounding box center [428, 174] width 838 height 403
click at [770, 348] on button "Nova marcação" at bounding box center [798, 357] width 80 height 22
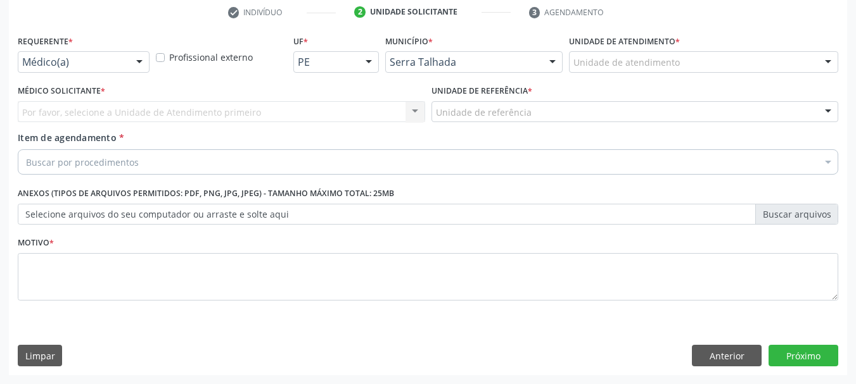
scroll to position [243, 0]
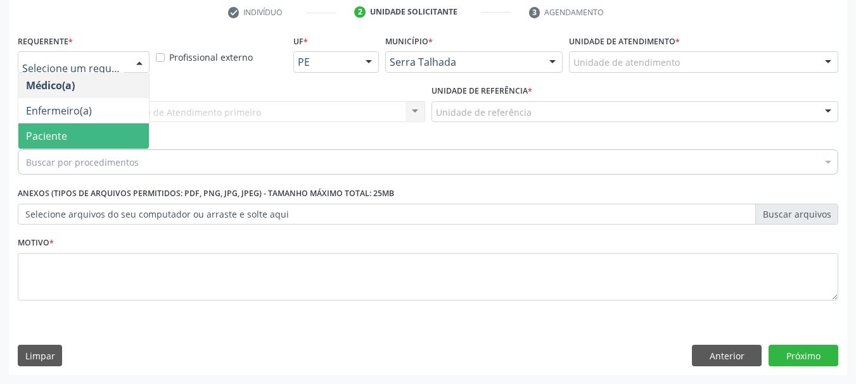
click at [45, 128] on span "Paciente" at bounding box center [83, 136] width 130 height 25
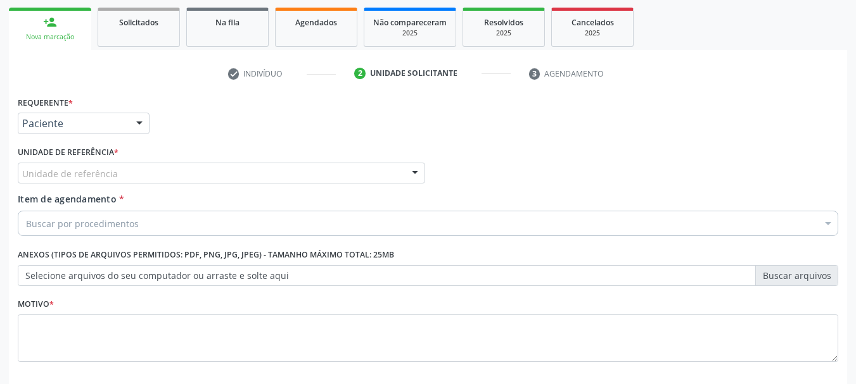
scroll to position [0, 0]
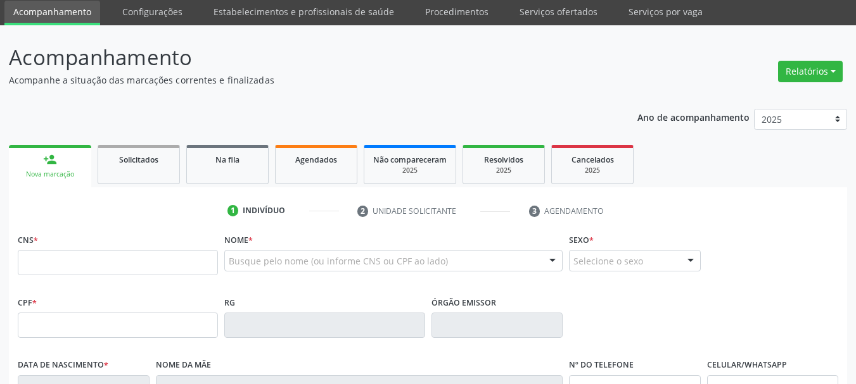
scroll to position [63, 0]
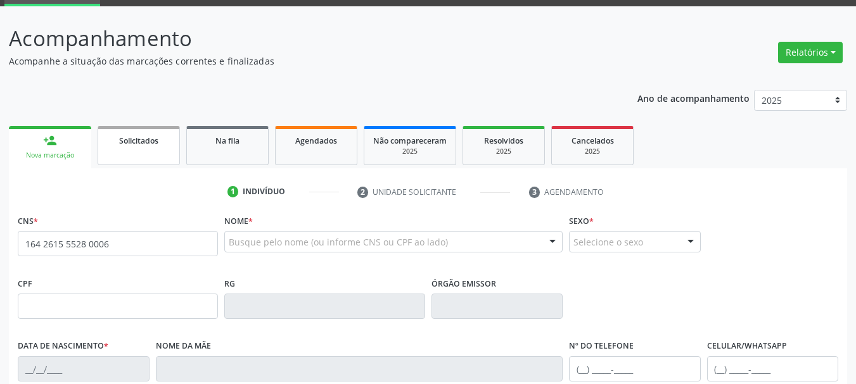
type input "164 2615 5528 0006"
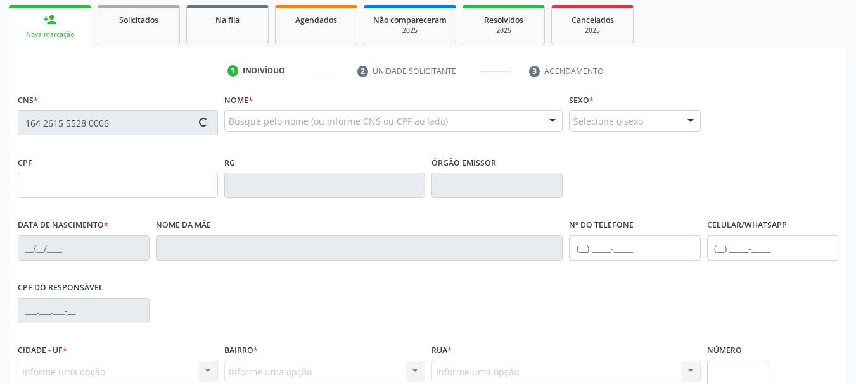
type input "326.134.154-87"
type input "[DATE]"
type input "[PERSON_NAME]"
type input "[PHONE_NUMBER]"
type input "336"
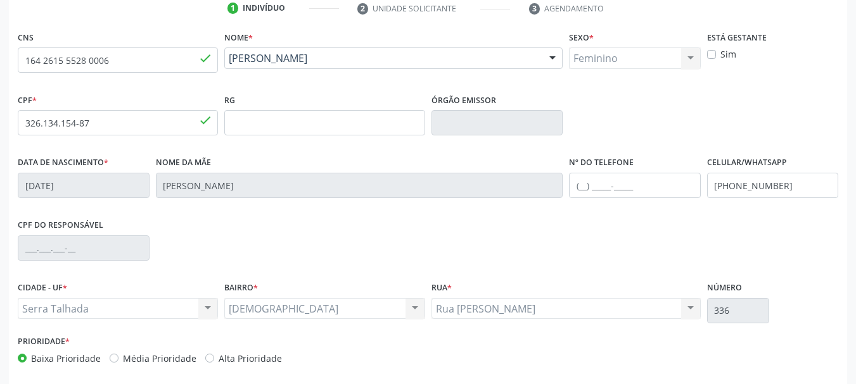
scroll to position [302, 0]
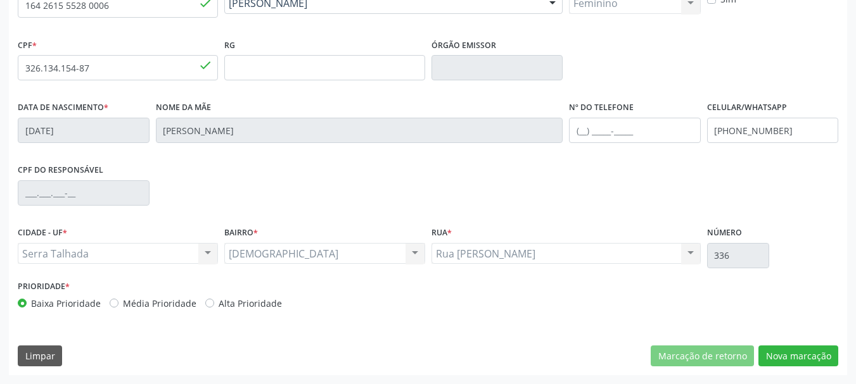
click at [781, 338] on div "CNS 164 2615 5528 0006 done Nome * [PERSON_NAME] [PERSON_NAME] CNS: 164 2615 55…" at bounding box center [428, 174] width 838 height 403
click at [792, 350] on button "Nova marcação" at bounding box center [798, 357] width 80 height 22
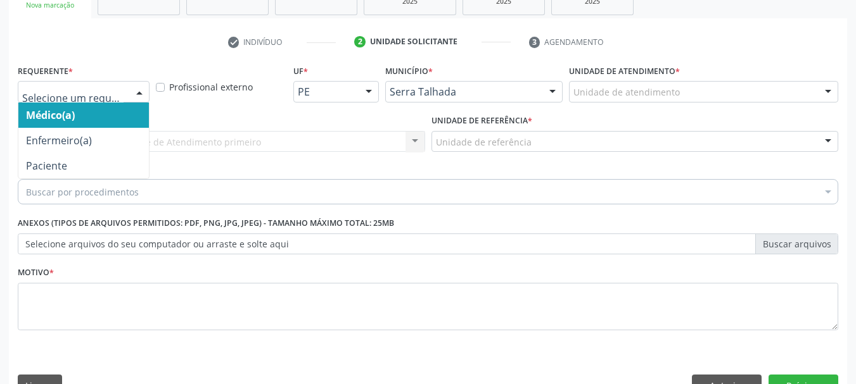
scroll to position [243, 0]
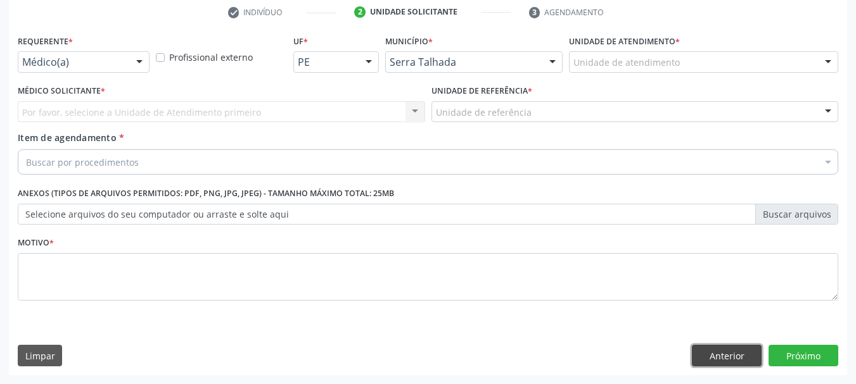
click at [721, 347] on button "Anterior" at bounding box center [727, 356] width 70 height 22
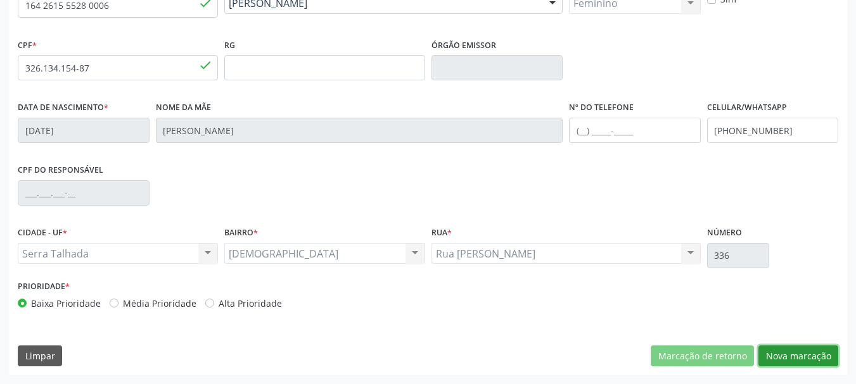
click at [810, 364] on button "Nova marcação" at bounding box center [798, 357] width 80 height 22
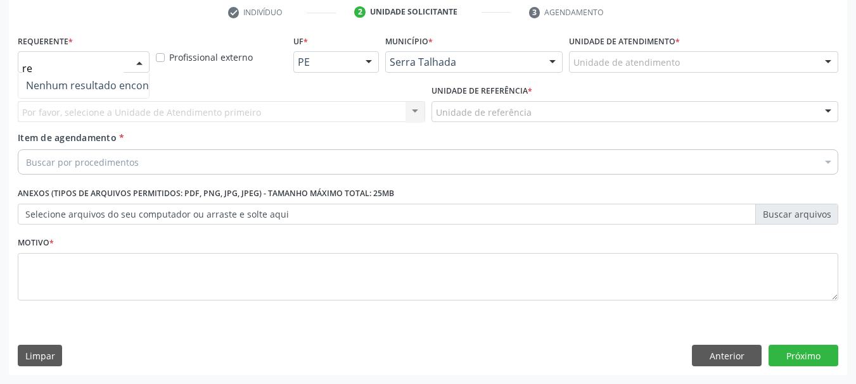
type input "rea"
click at [194, 96] on div "Médico Solicitante * Por favor, selecione a Unidade de Atendimento primeiro Nen…" at bounding box center [221, 102] width 407 height 41
drag, startPoint x: 107, startPoint y: 48, endPoint x: 105, endPoint y: 63, distance: 15.4
click at [106, 49] on div "Requerente * Médico(a) Médico(a) Enfermeiro(a) Paciente Nenhum resultado encont…" at bounding box center [84, 52] width 132 height 41
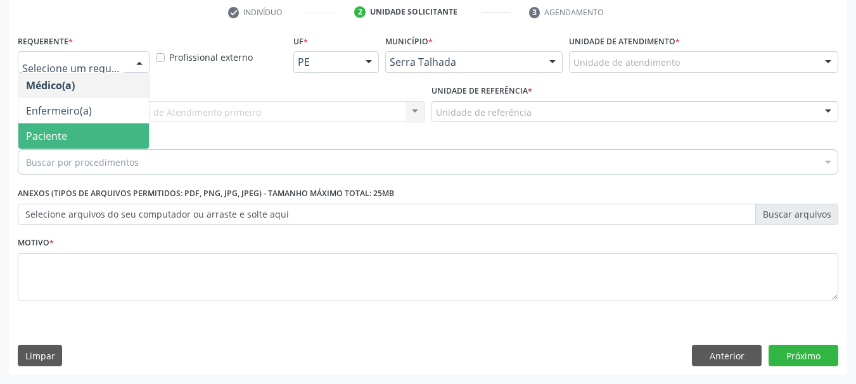
click at [85, 134] on span "Paciente" at bounding box center [83, 136] width 130 height 25
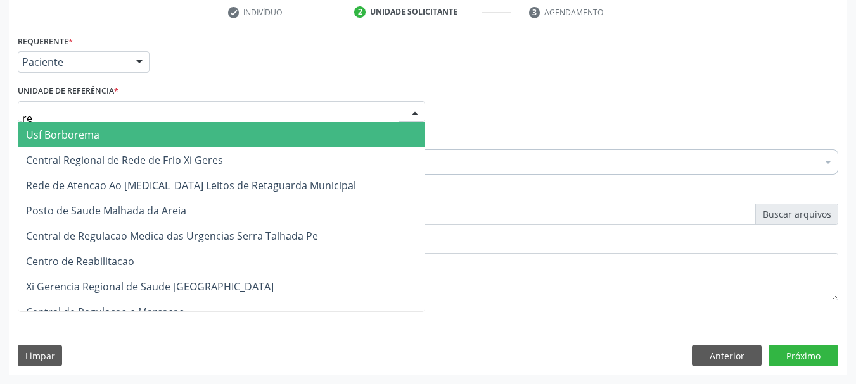
type input "rea"
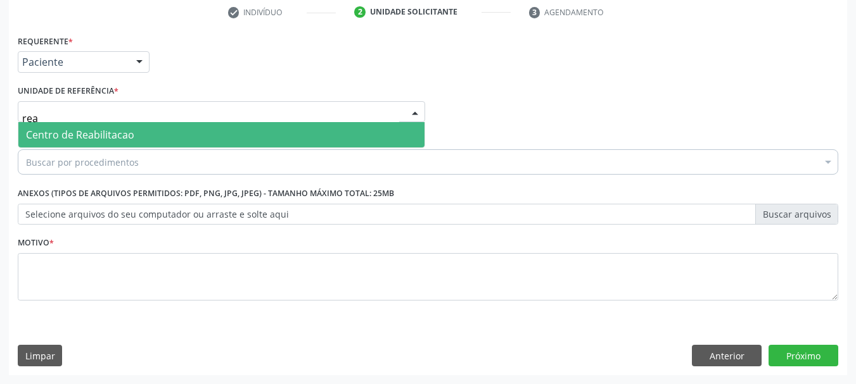
click at [87, 132] on span "Centro de Reabilitacao" at bounding box center [80, 135] width 108 height 14
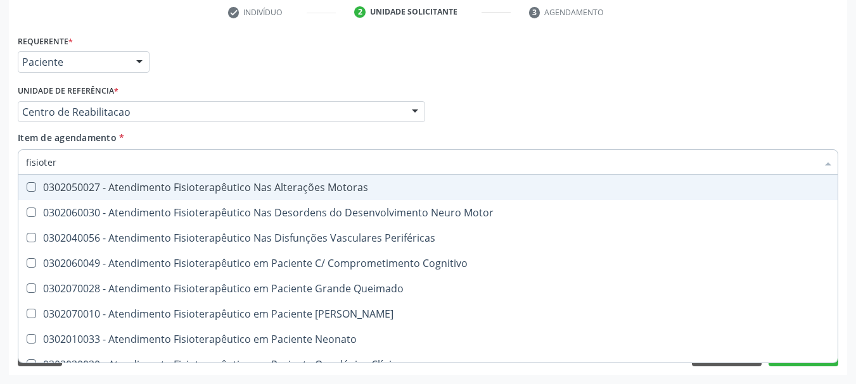
type input "fisiotera"
click at [117, 187] on div "0302050027 - Atendimento Fisioterapêutico Nas Alterações Motoras" at bounding box center [428, 187] width 804 height 10
checkbox Motoras "true"
click at [247, 74] on div "Requerente * Paciente Médico(a) Enfermeiro(a) Paciente Nenhum resultado encontr…" at bounding box center [428, 56] width 827 height 49
checkbox Motor "true"
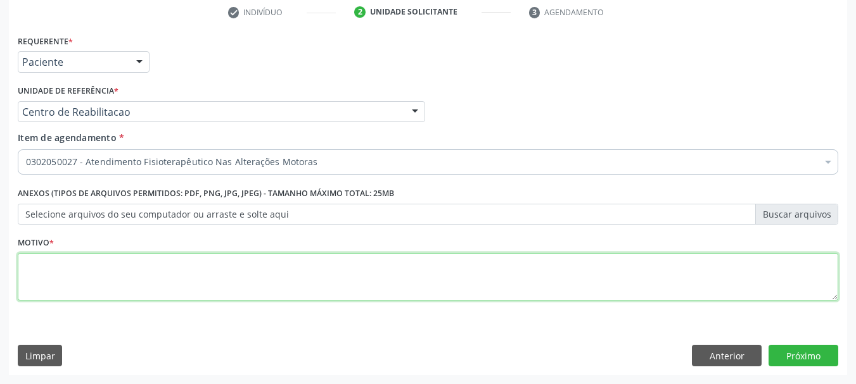
click at [80, 269] on textarea at bounding box center [428, 277] width 820 height 48
type textarea "."
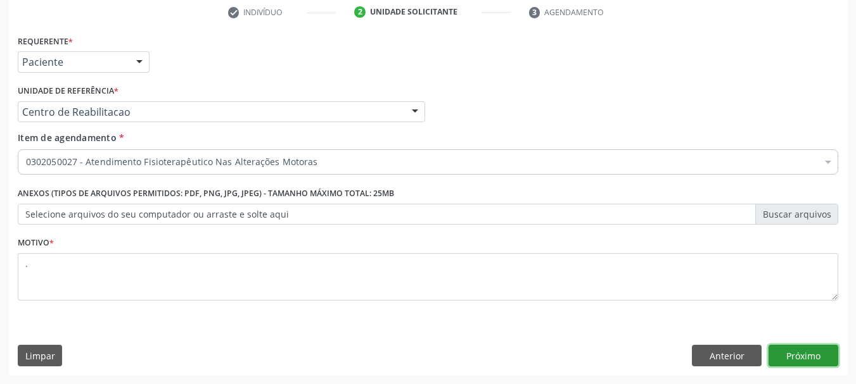
click at [788, 364] on button "Próximo" at bounding box center [803, 356] width 70 height 22
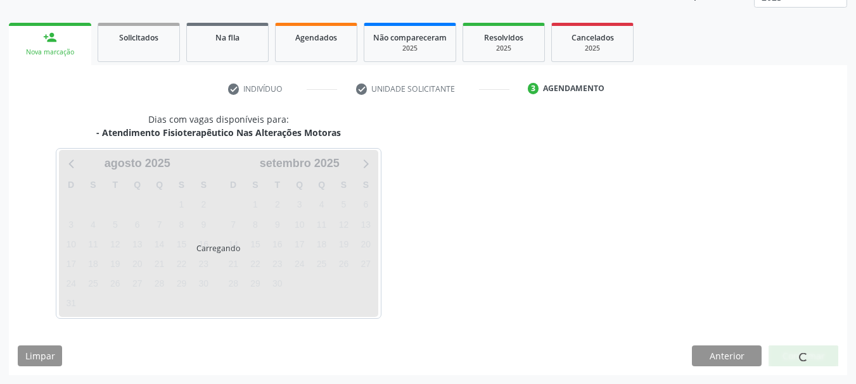
scroll to position [167, 0]
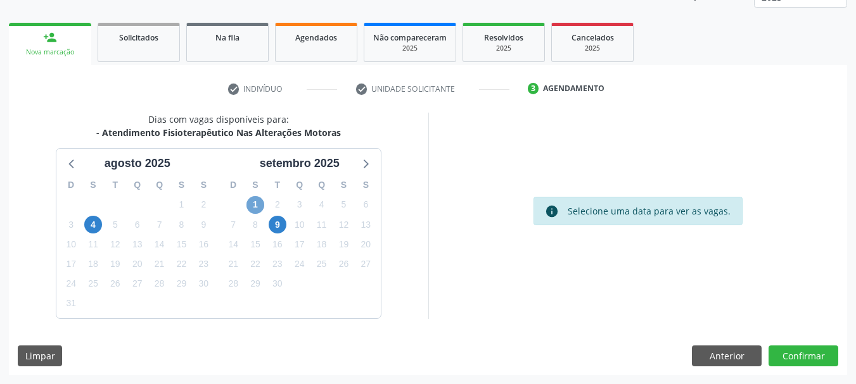
click at [254, 203] on span "1" at bounding box center [255, 205] width 18 height 18
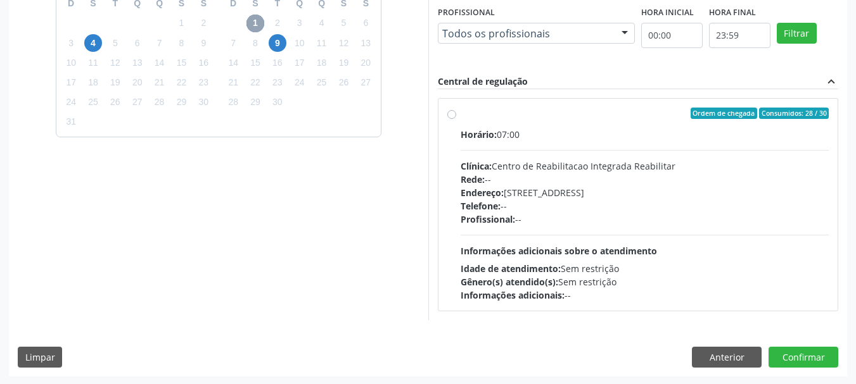
scroll to position [350, 0]
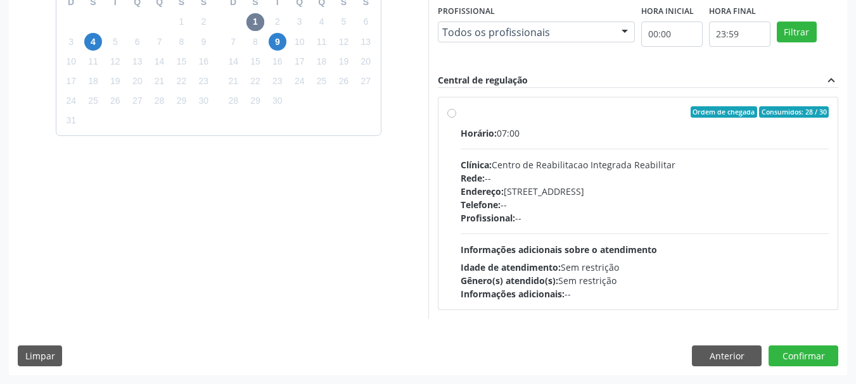
click at [564, 118] on label "Ordem de chegada Consumidos: 28 / 30 Horário: 07:00 Clínica: Centro de Reabilit…" at bounding box center [644, 203] width 369 height 194
click at [456, 118] on input "Ordem de chegada Consumidos: 28 / 30 Horário: 07:00 Clínica: Centro de Reabilit…" at bounding box center [451, 111] width 9 height 11
radio input "true"
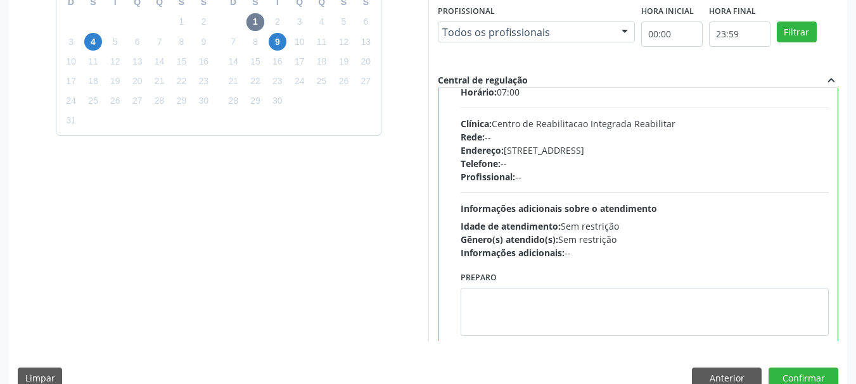
scroll to position [63, 0]
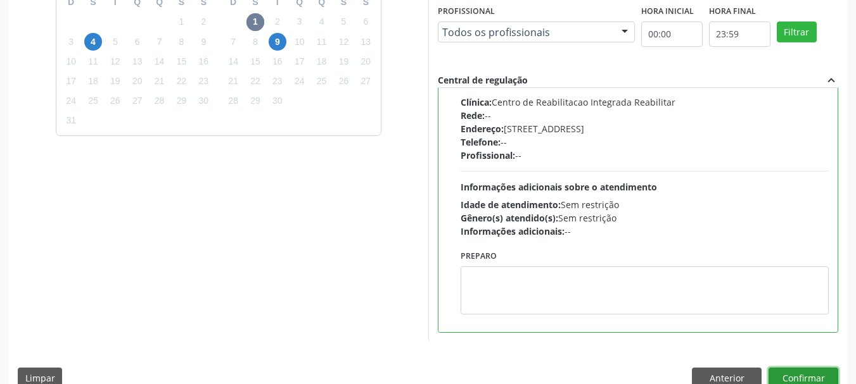
click at [827, 378] on button "Confirmar" at bounding box center [803, 379] width 70 height 22
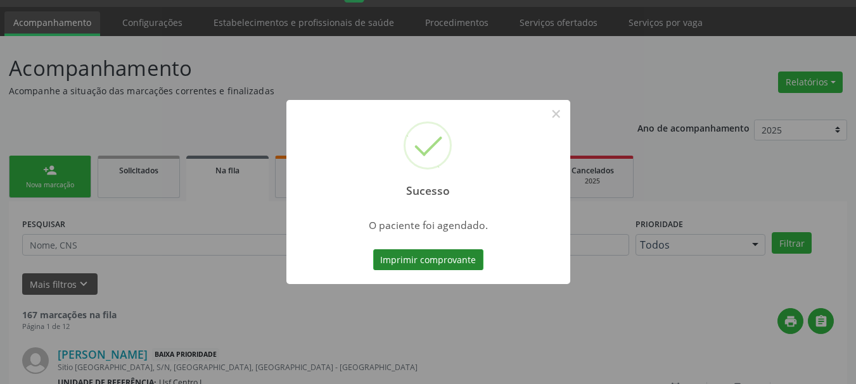
click at [407, 258] on button "Imprimir comprovante" at bounding box center [428, 261] width 110 height 22
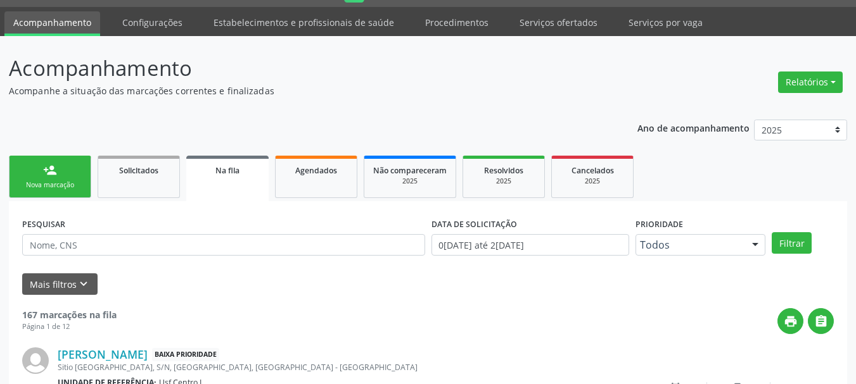
click at [77, 186] on div "Nova marcação" at bounding box center [49, 186] width 63 height 10
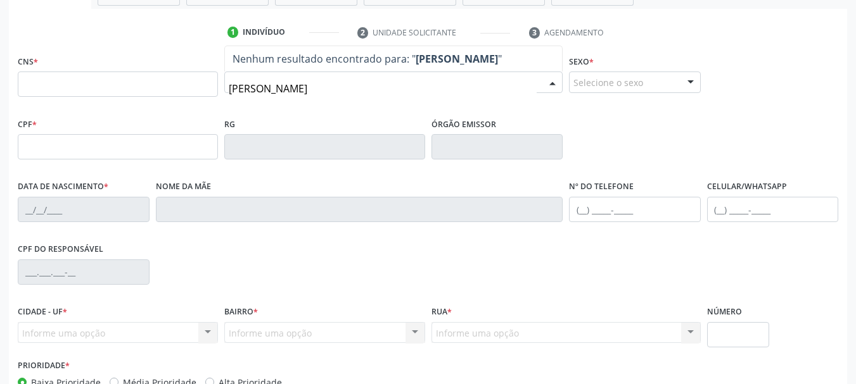
scroll to position [224, 0]
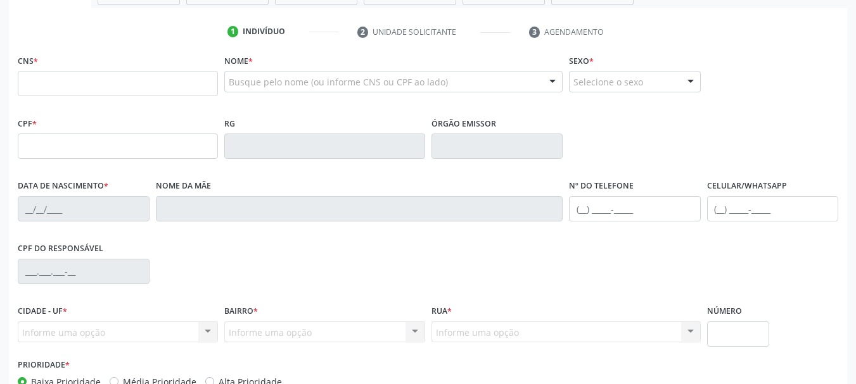
click at [340, 72] on div "Busque pelo nome (ou informe CNS ou CPF ao lado)" at bounding box center [393, 82] width 338 height 22
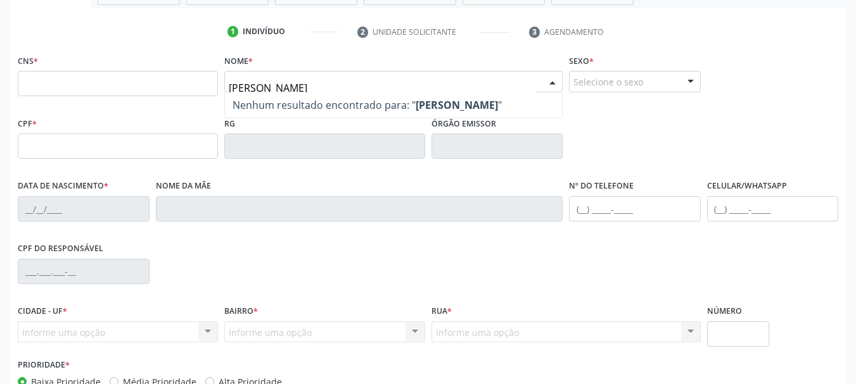
type input "maria fernanda pereira"
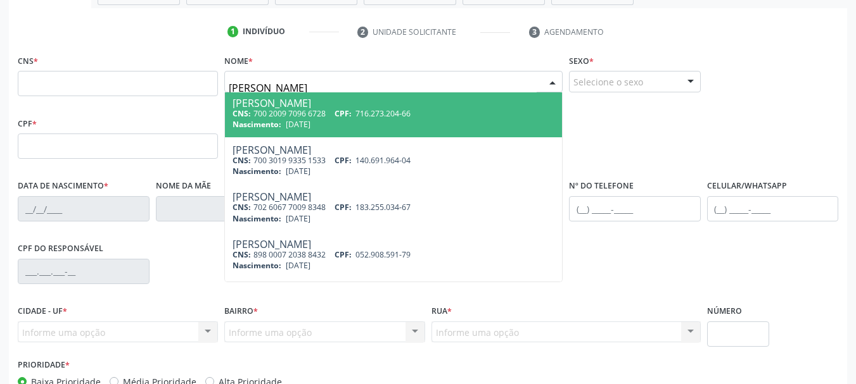
scroll to position [0, 0]
